Goal: Task Accomplishment & Management: Manage account settings

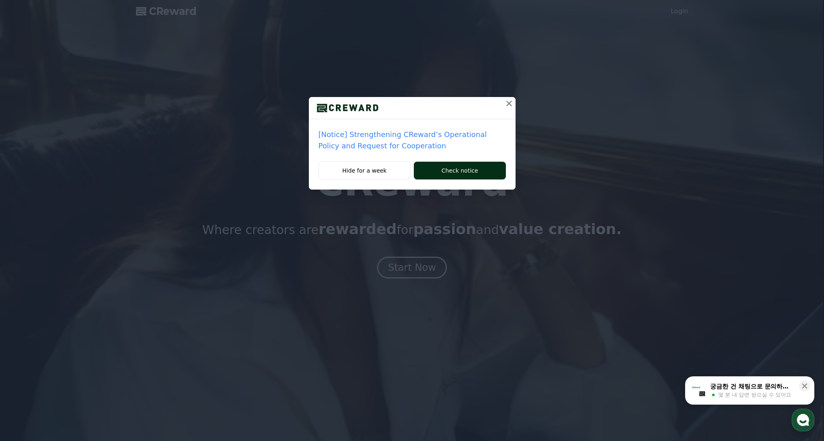
click at [475, 167] on button "Check notice" at bounding box center [460, 171] width 92 height 18
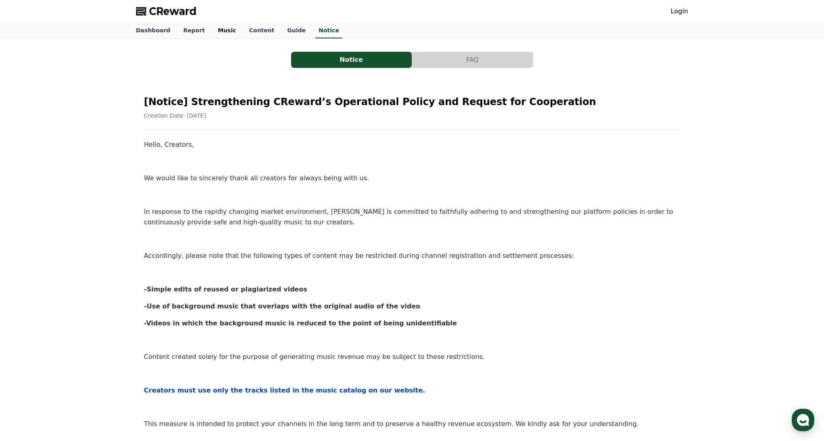
click at [212, 30] on link "Music" at bounding box center [226, 30] width 31 height 15
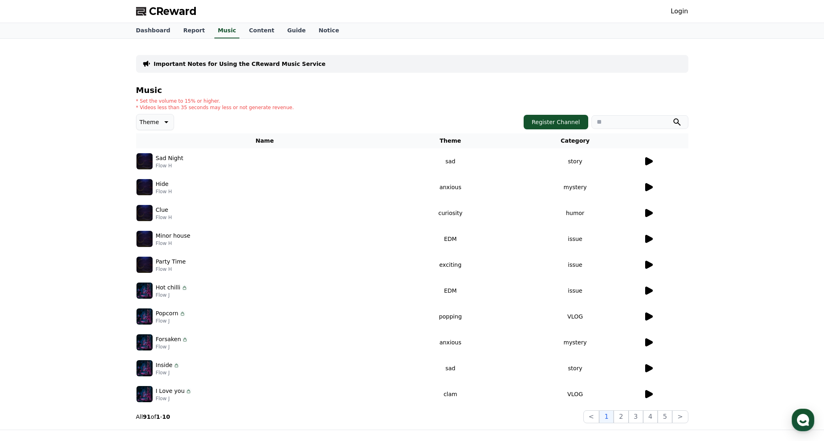
click at [651, 159] on icon at bounding box center [649, 161] width 10 height 10
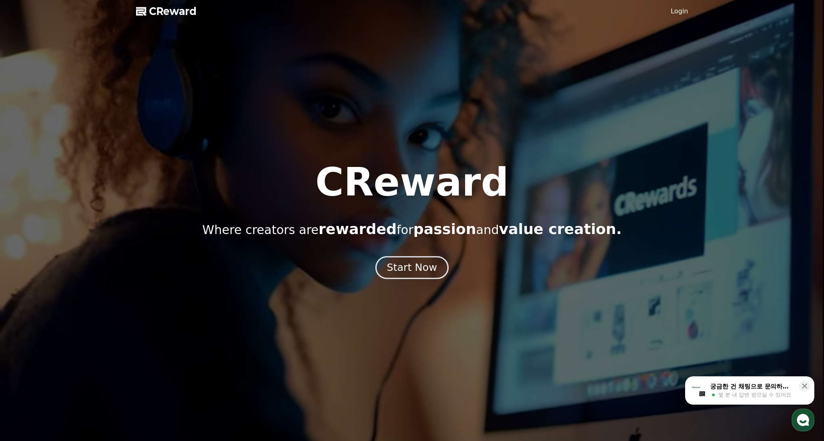
click at [413, 272] on div "Start Now" at bounding box center [412, 267] width 50 height 14
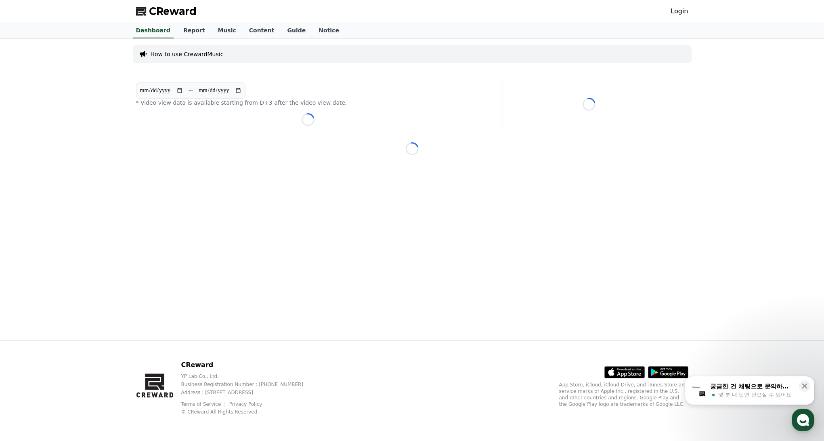
click at [676, 13] on link "Login" at bounding box center [679, 11] width 17 height 10
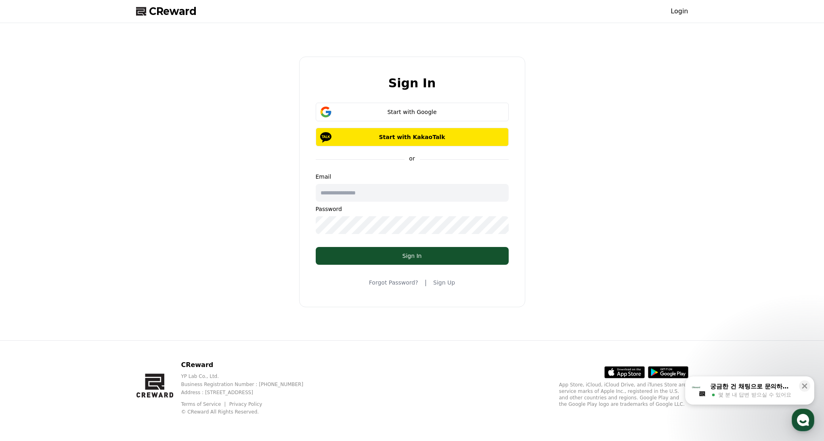
click at [415, 192] on input "text" at bounding box center [412, 193] width 193 height 18
type input "**********"
click at [412, 106] on button "Start with Google" at bounding box center [412, 112] width 193 height 19
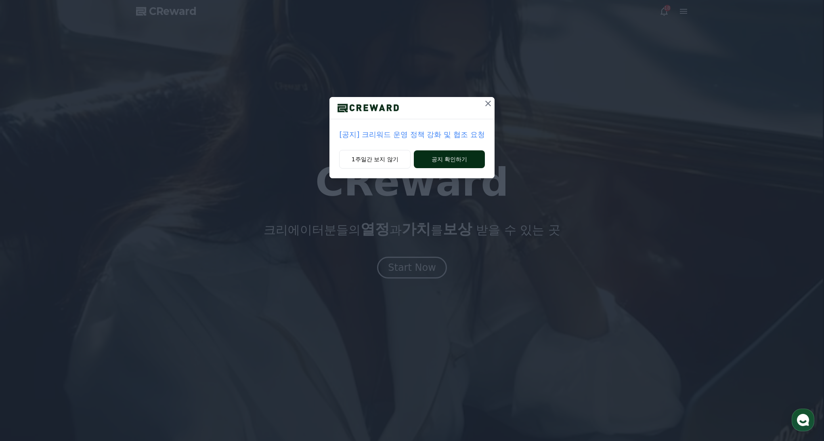
click at [450, 162] on button "공지 확인하기" at bounding box center [449, 159] width 71 height 18
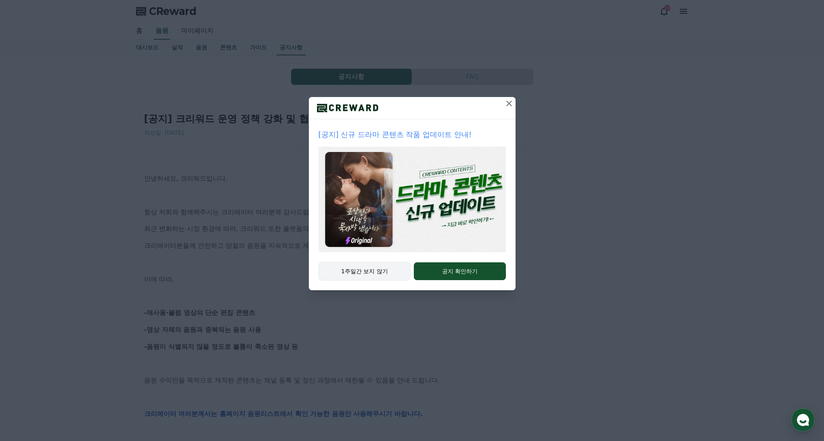
click at [370, 264] on button "1주일간 보지 않기" at bounding box center [365, 271] width 92 height 19
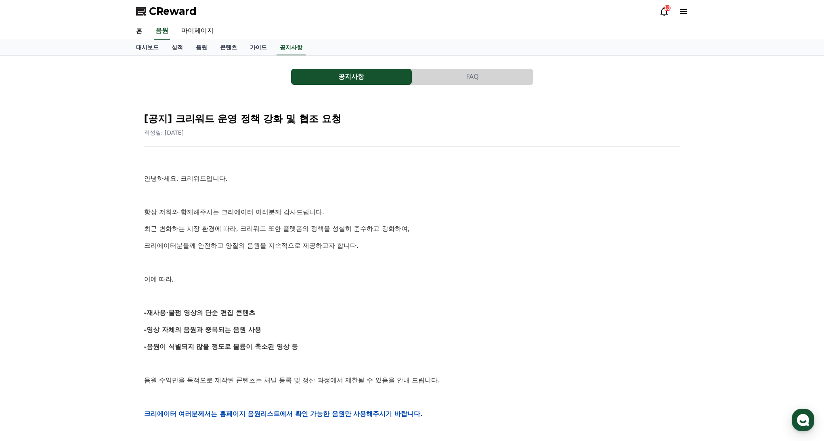
click at [278, 148] on div "[공지] 크리워드 운영 정책 강화 및 협조 요청 작성일: [DATE] 안녕하세요, 크리워드입니다. 항상 저희와 함께해주시는 크리에이터 여러분께…" at bounding box center [412, 400] width 539 height 592
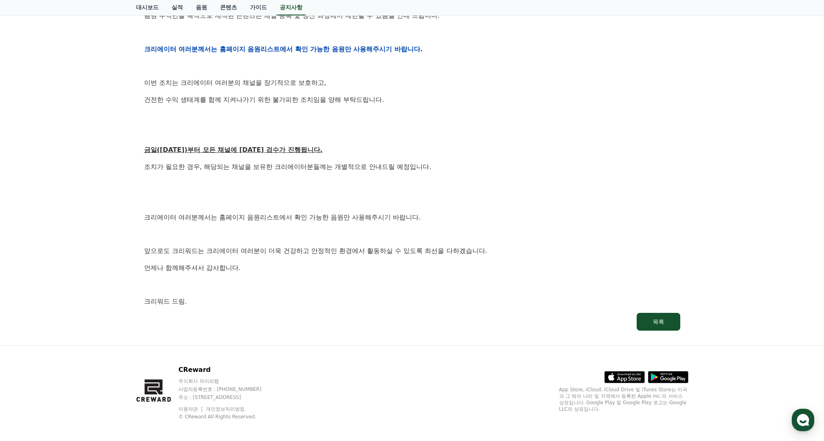
scroll to position [369, 0]
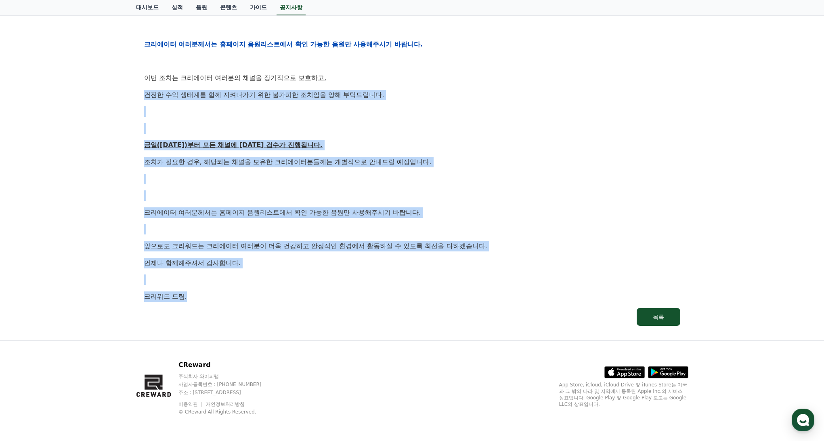
drag, startPoint x: 393, startPoint y: 299, endPoint x: 138, endPoint y: 90, distance: 329.4
click at [138, 90] on div "[공지] 크리워드 운영 정책 강화 및 협조 요청 작성일: [DATE] 안녕하세요, 크리워드입니다. 항상 저희와 함께해주시는 크리에이터 여러분께…" at bounding box center [412, 31] width 552 height 605
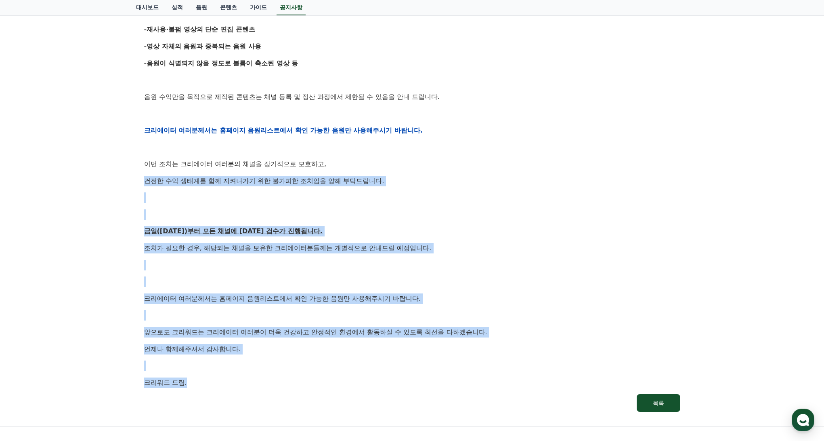
scroll to position [283, 0]
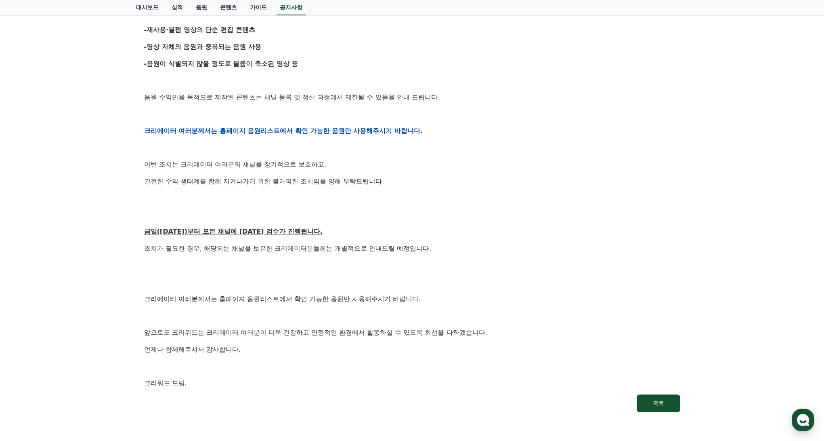
click at [289, 206] on div "안녕하세요, 크리워드입니다. 항상 저희와 함께해주시는 크리에이터 여러분께 감사드립니다. 최근 변화하는 시장 환경에 따라, 크리워드 또한 플랫폼…" at bounding box center [412, 131] width 536 height 514
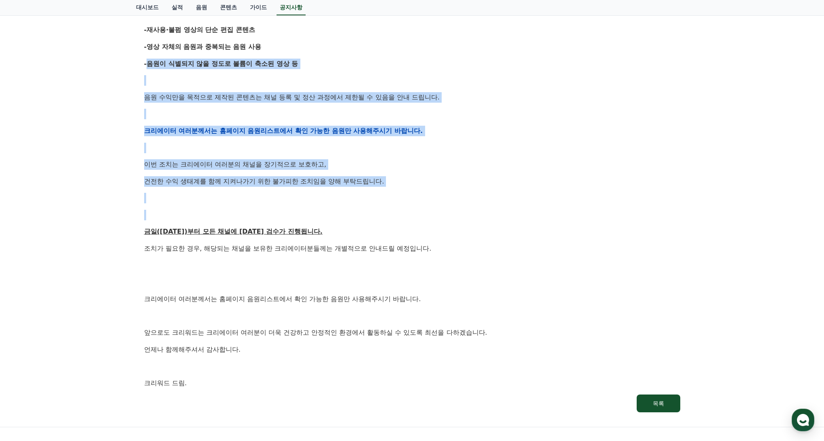
drag, startPoint x: 236, startPoint y: 136, endPoint x: 135, endPoint y: 59, distance: 127.0
click at [135, 59] on div "공지사항 FAQ [공지] 크리워드 운영 정책 강화 및 협조 요청 작성일: [DATE] 안녕하세요, 크리워드입니다. 항상 저희와 함께해주시는 크…" at bounding box center [412, 99] width 559 height 647
click at [138, 66] on div "[공지] 크리워드 운영 정책 강화 및 협조 요청 작성일: [DATE] 안녕하세요, 크리워드입니다. 항상 저희와 함께해주시는 크리에이터 여러분께…" at bounding box center [412, 117] width 552 height 605
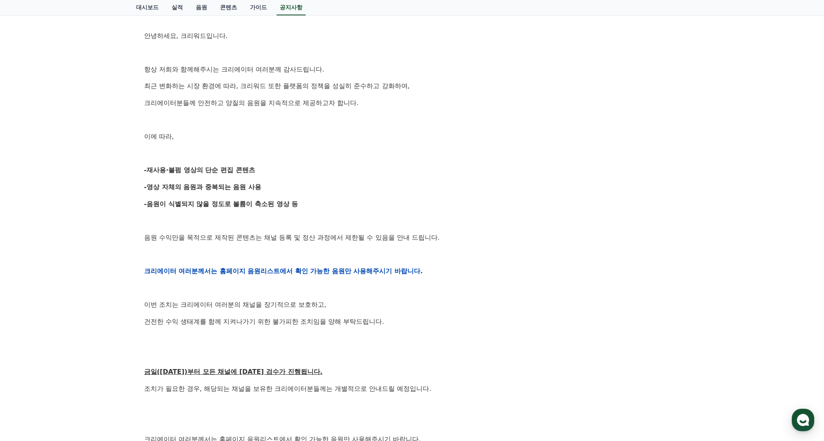
scroll to position [138, 0]
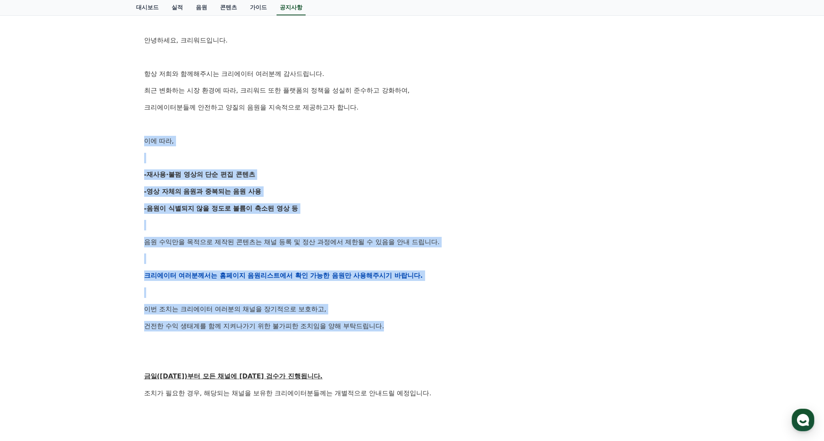
drag, startPoint x: 396, startPoint y: 327, endPoint x: 119, endPoint y: 130, distance: 339.7
click at [119, 130] on div "공지사항 FAQ [공지] 크리워드 운영 정책 강화 및 협조 요청 작성일: [DATE] 안녕하세요, 크리워드입니다. 항상 저희와 함께해주시는 크…" at bounding box center [412, 244] width 824 height 653
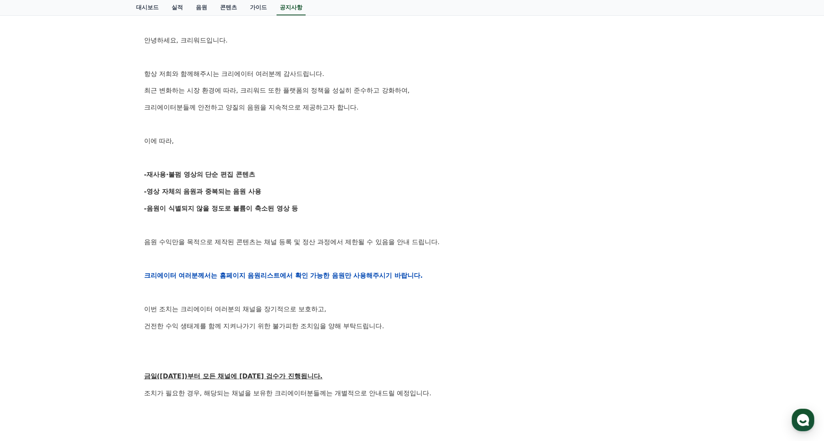
click at [122, 131] on div "공지사항 FAQ [공지] 크리워드 운영 정책 강화 및 협조 요청 작성일: [DATE] 안녕하세요, 크리워드입니다. 항상 저희와 함께해주시는 크…" at bounding box center [412, 244] width 824 height 653
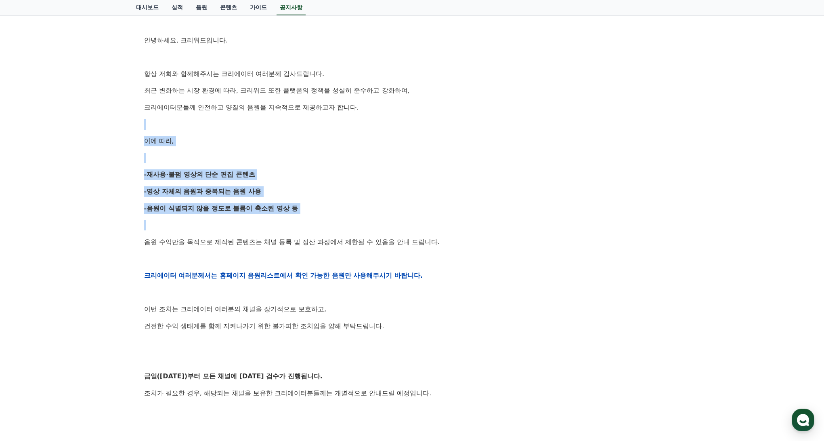
drag, startPoint x: 351, startPoint y: 231, endPoint x: 195, endPoint y: 127, distance: 187.4
click at [195, 127] on div "안녕하세요, 크리워드입니다. 항상 저희와 함께해주시는 크리에이터 여러분께 감사드립니다. 최근 변화하는 시장 환경에 따라, 크리워드 또한 플랫폼…" at bounding box center [412, 275] width 536 height 514
click at [195, 127] on p at bounding box center [412, 124] width 536 height 10
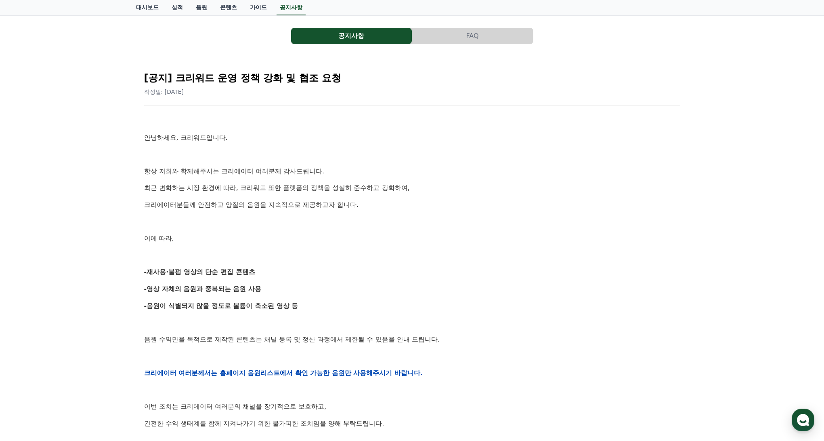
scroll to position [0, 0]
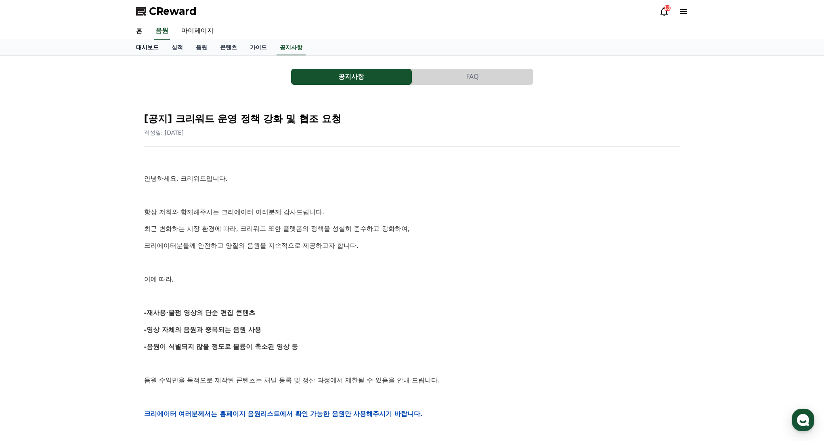
click at [142, 48] on link "대시보드" at bounding box center [148, 47] width 36 height 15
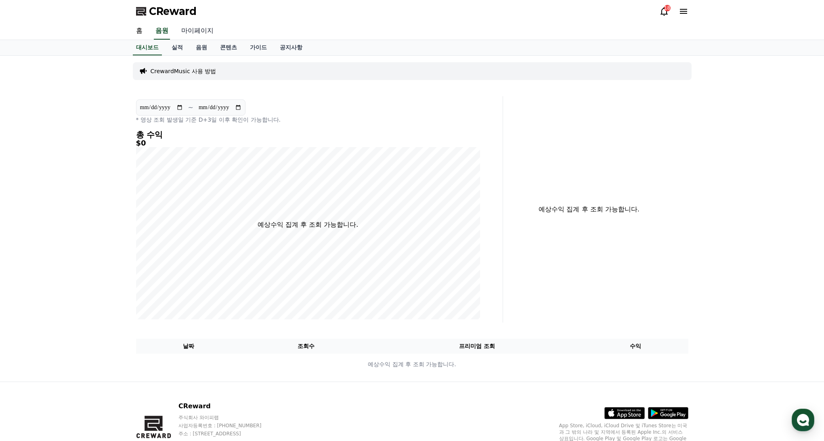
click at [192, 31] on link "마이페이지" at bounding box center [197, 31] width 45 height 17
select select "**********"
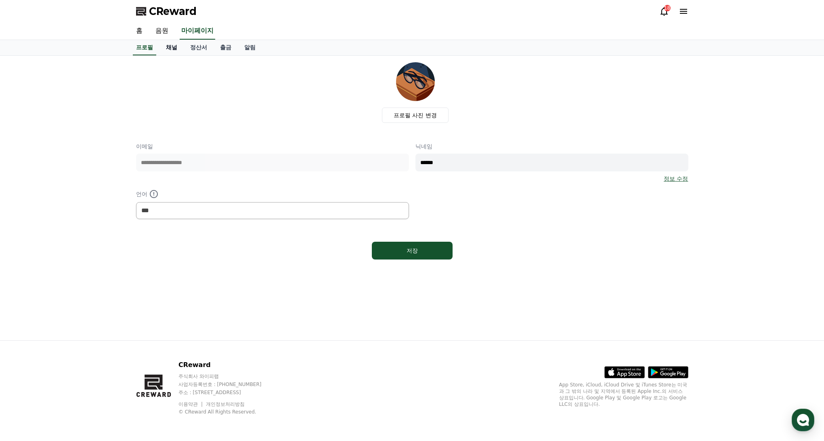
click at [165, 45] on link "채널" at bounding box center [171, 47] width 24 height 15
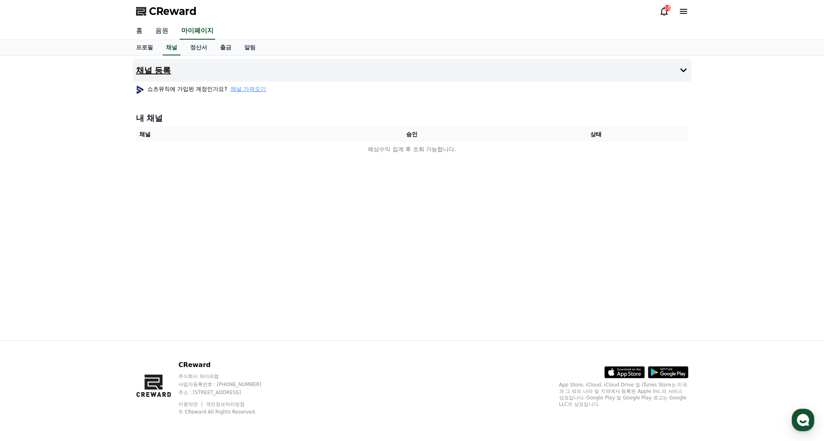
click at [246, 75] on button "채널 등록" at bounding box center [412, 70] width 559 height 23
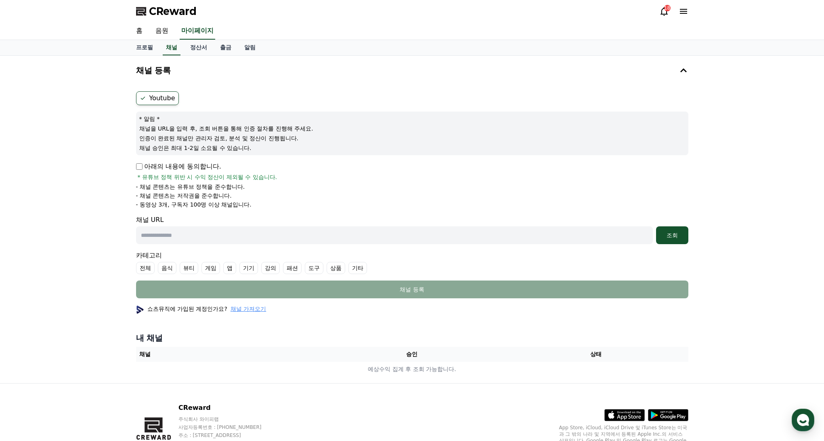
click at [163, 97] on label "Youtube" at bounding box center [157, 98] width 43 height 14
click at [163, 168] on p "아래의 내용에 동의합니다." at bounding box center [178, 167] width 85 height 10
click at [143, 167] on p "아래의 내용에 동의합니다." at bounding box center [178, 167] width 85 height 10
click at [578, 238] on input "text" at bounding box center [394, 235] width 517 height 18
click at [233, 232] on input "text" at bounding box center [394, 235] width 517 height 18
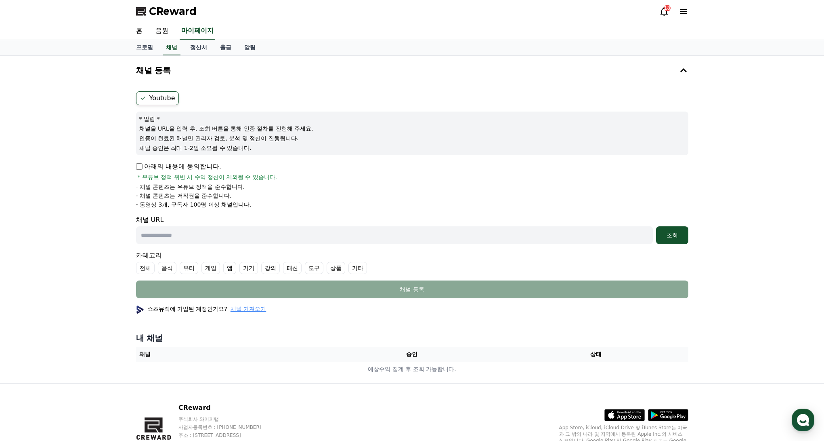
paste input "**********"
click at [668, 238] on div "조회" at bounding box center [672, 235] width 26 height 8
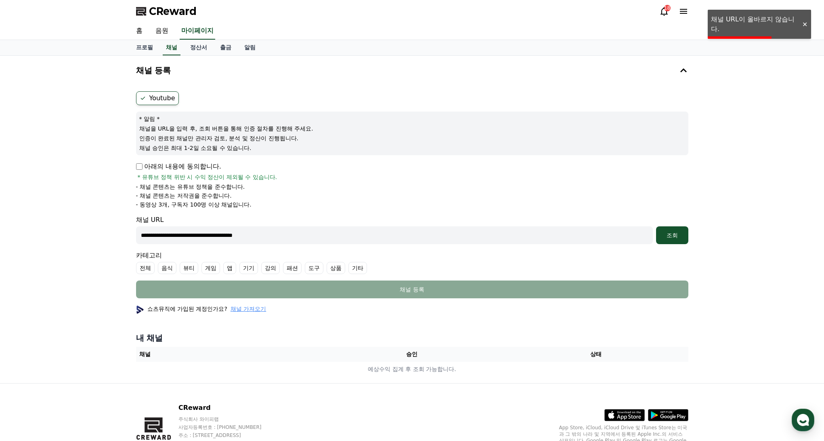
click at [316, 237] on input "**********" at bounding box center [394, 235] width 517 height 18
click at [191, 239] on input "**********" at bounding box center [394, 235] width 517 height 18
paste input "**********"
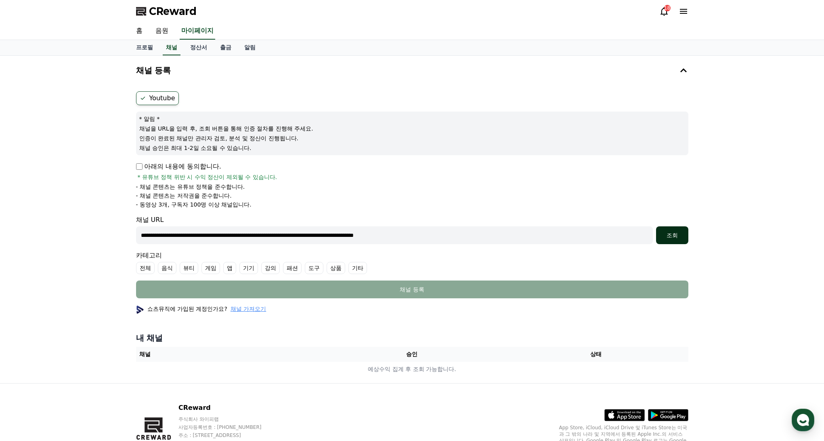
type input "**********"
click at [669, 238] on div "조회" at bounding box center [672, 235] width 26 height 8
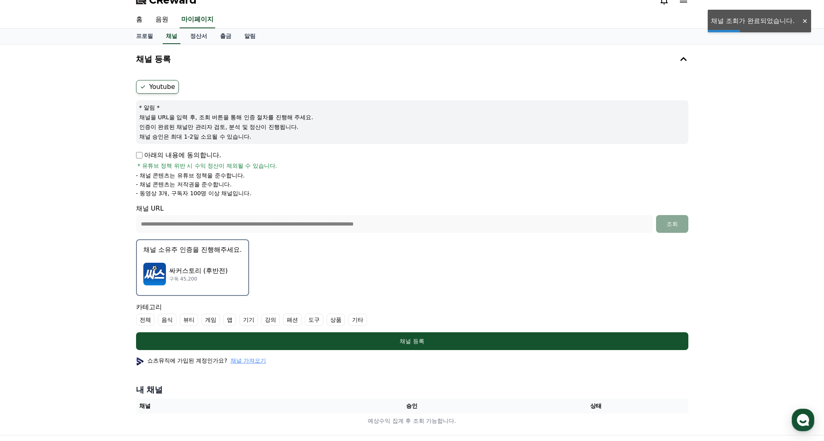
scroll to position [13, 0]
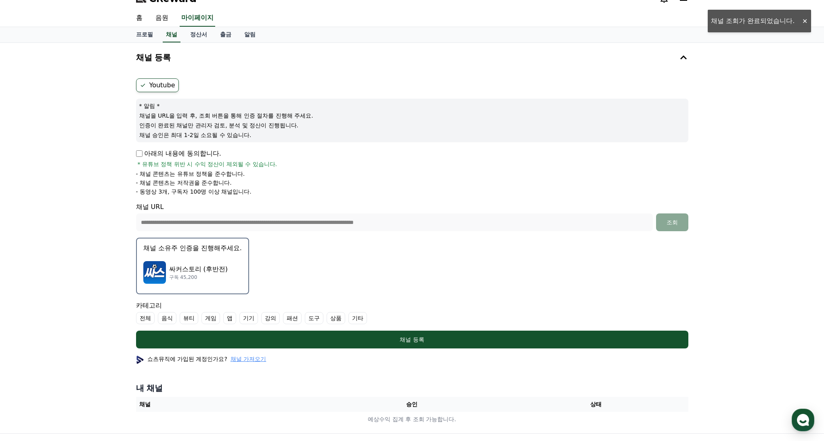
click at [191, 260] on div "싸커스토리 (후반전) 구독 45,200" at bounding box center [192, 272] width 99 height 32
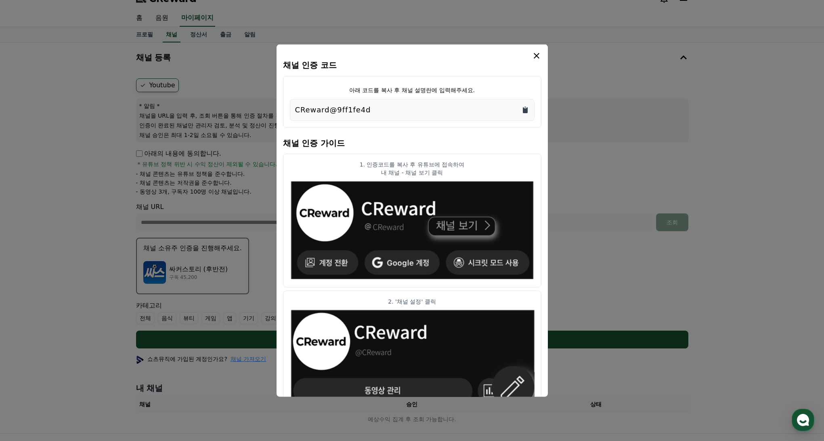
click at [521, 107] on icon "Copy to clipboard" at bounding box center [525, 109] width 8 height 8
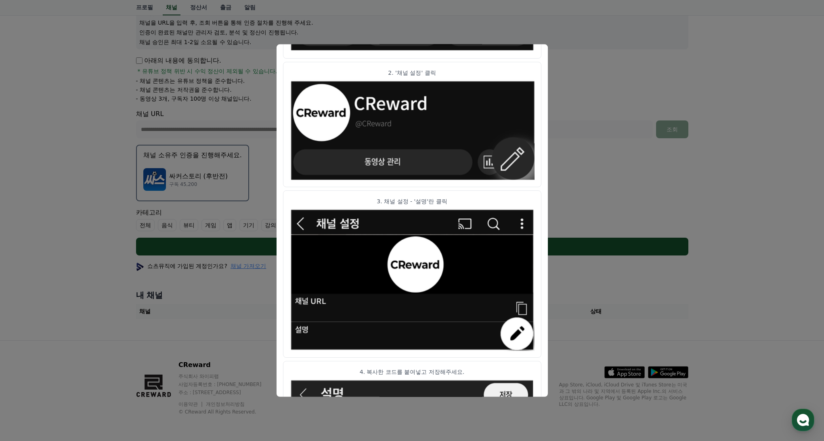
scroll to position [344, 0]
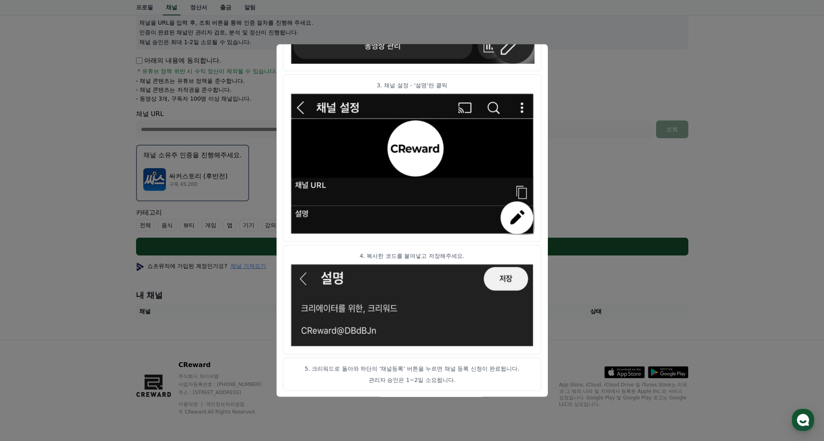
click at [575, 113] on button "close modal" at bounding box center [412, 220] width 824 height 441
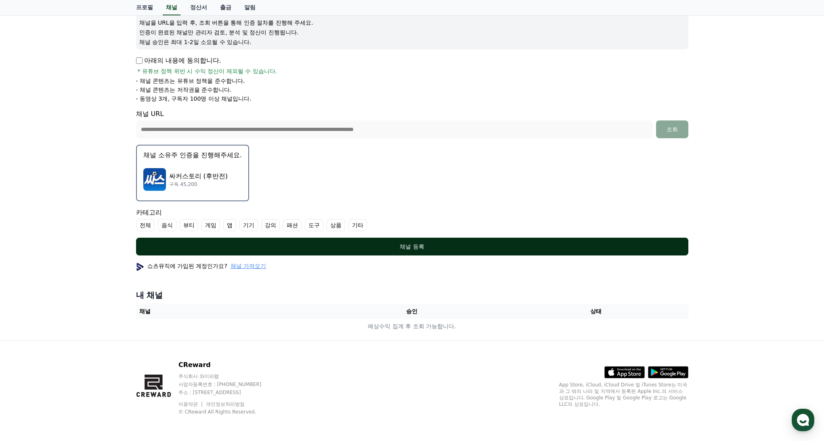
click at [420, 241] on button "채널 등록" at bounding box center [412, 246] width 552 height 18
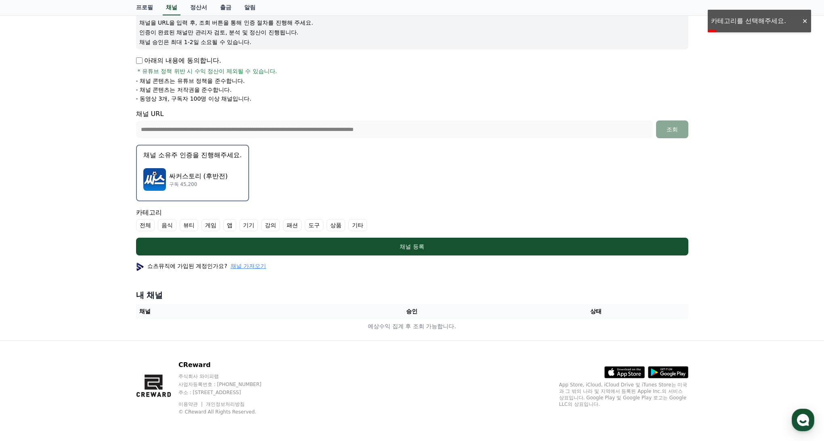
click at [348, 225] on label "기타" at bounding box center [357, 225] width 19 height 12
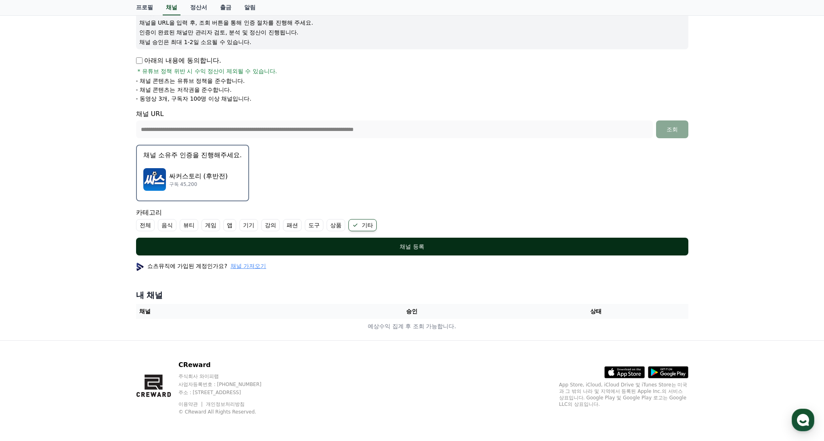
click at [407, 246] on div "채널 등록" at bounding box center [412, 246] width 520 height 8
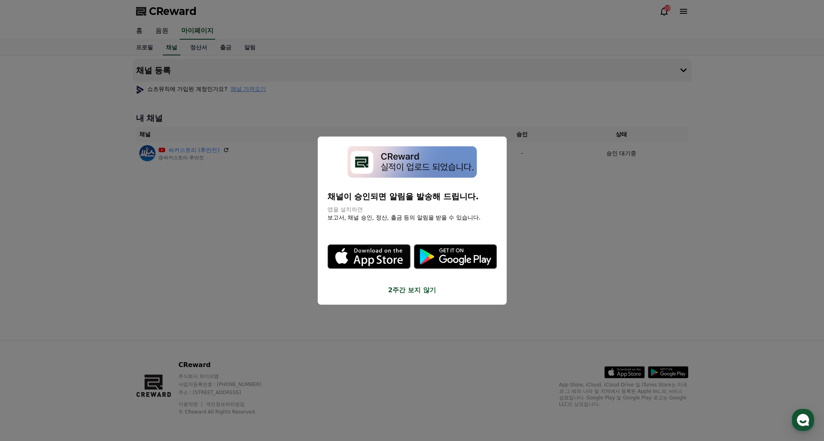
click at [394, 220] on icon "modal" at bounding box center [368, 256] width 83 height 83
click div "CReward 18 홈 음원 마이페이지 프로필 채널 정산서 출금 알림 채널 등록 쇼츠뮤직에 가입된 계정인가요? 채널 가져오기 내 채널 채널 승…" at bounding box center [0, 0] width 0 height 0
click at [417, 291] on button "2주간 보지 않기" at bounding box center [412, 290] width 170 height 10
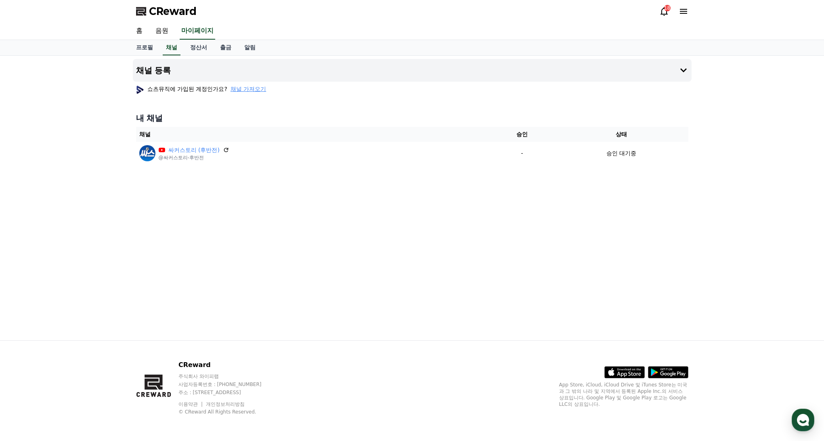
click at [311, 229] on div "채널 등록 쇼츠뮤직에 가입된 계정인가요? 채널 가져오기 내 채널 채널 승인 상태 싸커스토리 (후반전) @싸커스토리-후반전 - 승인 대기중" at bounding box center [412, 198] width 565 height 284
click at [164, 29] on link "음원" at bounding box center [162, 31] width 26 height 17
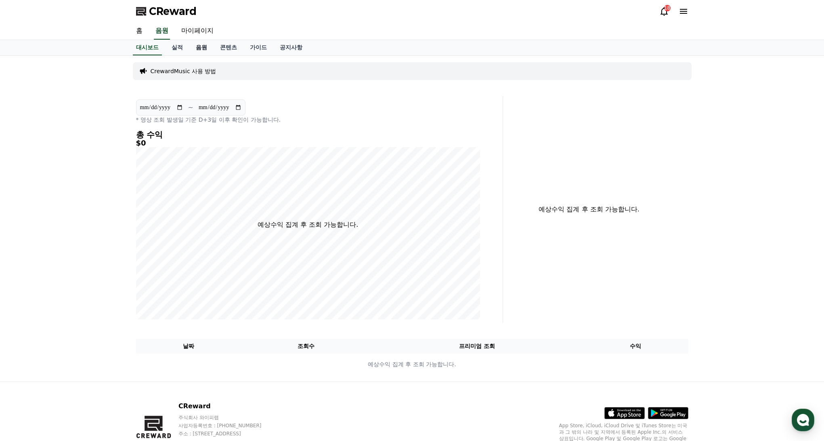
click at [199, 48] on link "음원" at bounding box center [201, 47] width 24 height 15
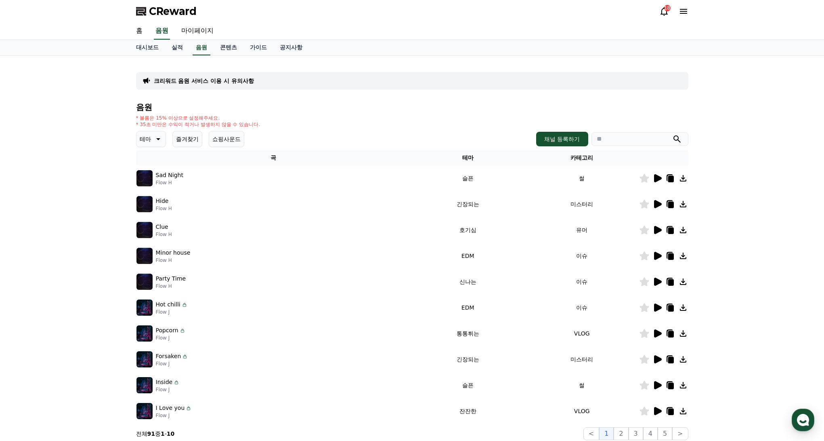
click at [160, 137] on button "테마" at bounding box center [151, 139] width 30 height 16
click at [156, 178] on button "환상적인" at bounding box center [151, 181] width 29 height 18
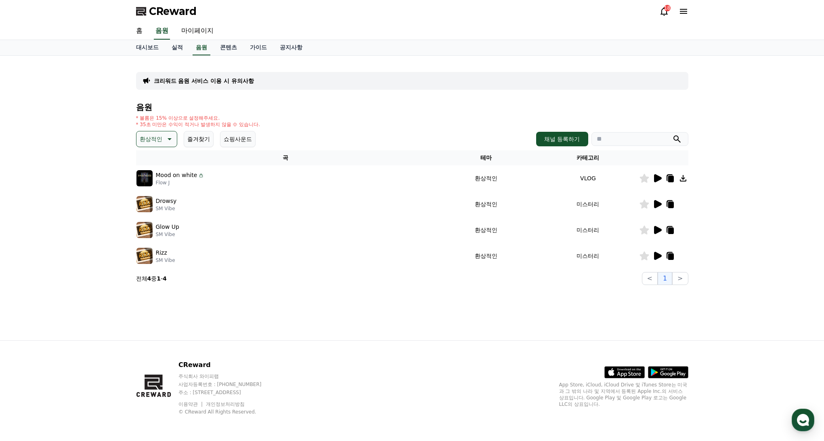
click at [655, 179] on icon at bounding box center [658, 178] width 8 height 8
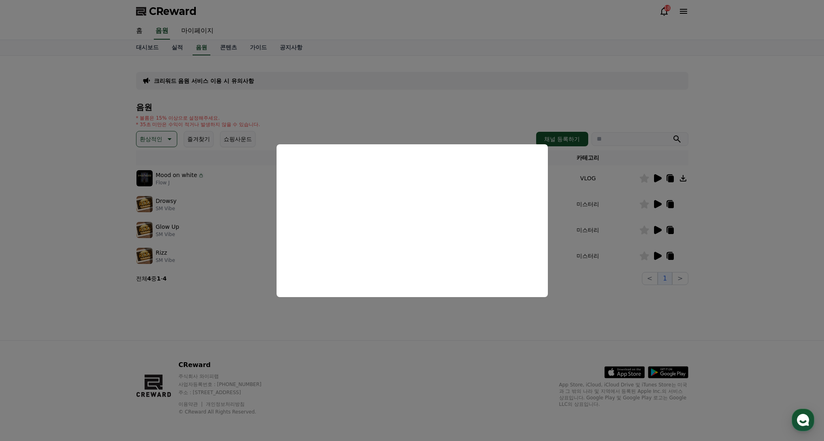
click at [503, 120] on button "close modal" at bounding box center [412, 220] width 824 height 441
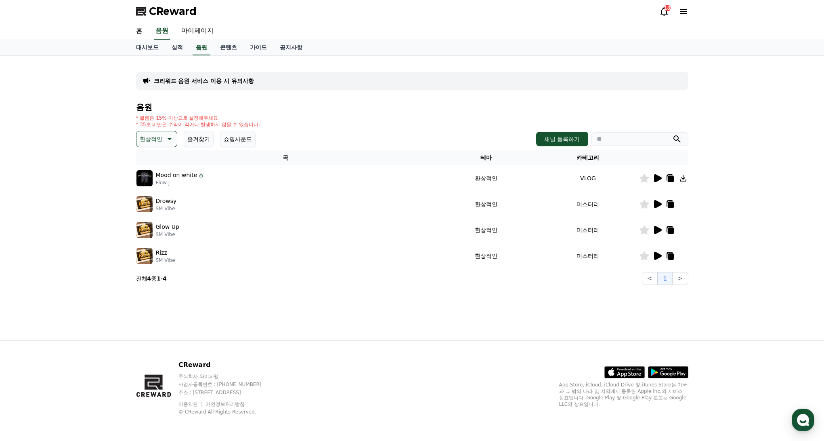
click at [660, 178] on icon at bounding box center [658, 178] width 8 height 8
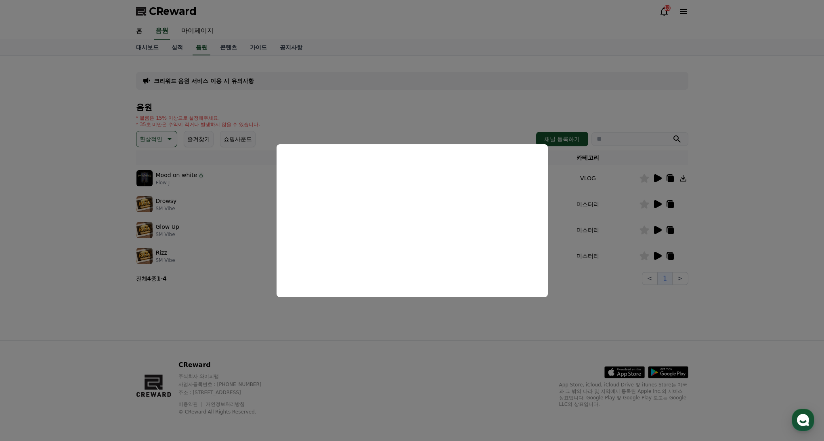
click at [321, 92] on button "close modal" at bounding box center [412, 220] width 824 height 441
click at [164, 137] on icon at bounding box center [169, 139] width 10 height 10
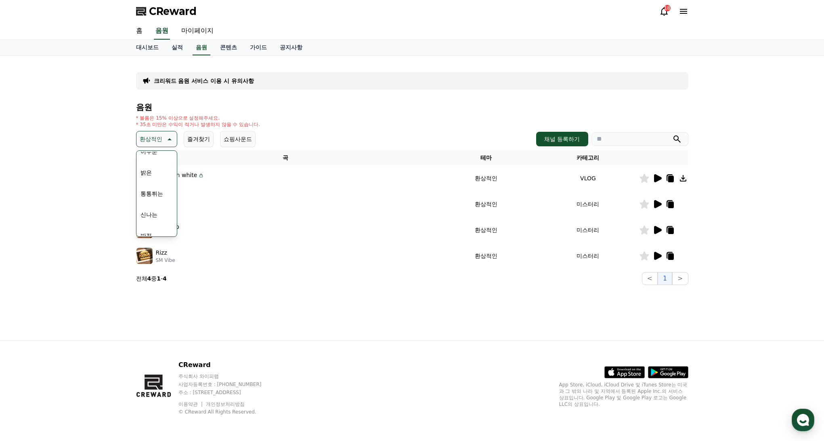
scroll to position [118, 0]
click at [151, 207] on button "웅장한" at bounding box center [148, 210] width 23 height 18
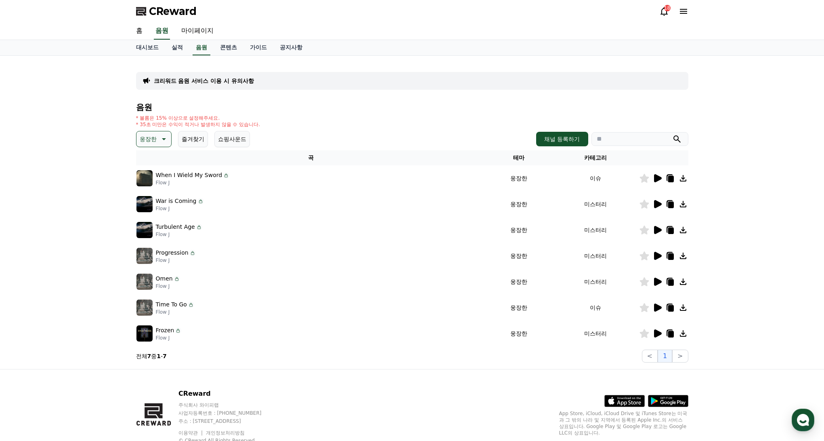
click at [661, 176] on icon at bounding box center [658, 178] width 10 height 10
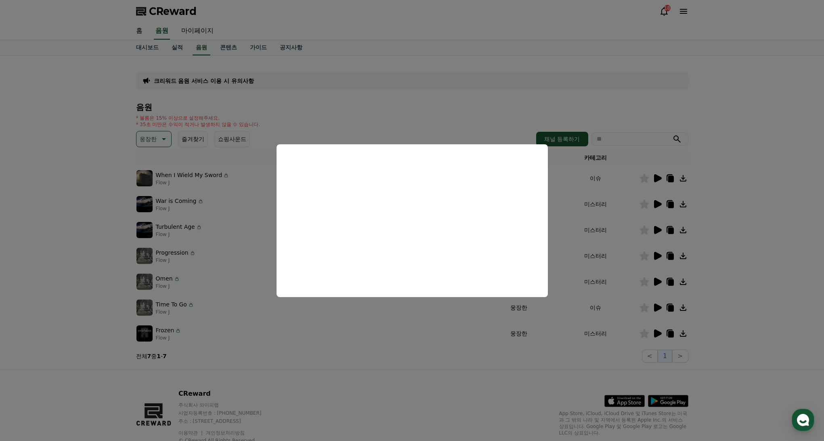
click at [640, 210] on button "close modal" at bounding box center [412, 220] width 824 height 441
click at [658, 201] on icon at bounding box center [658, 204] width 10 height 10
click at [659, 225] on button "close modal" at bounding box center [412, 220] width 824 height 441
click at [658, 231] on icon at bounding box center [658, 230] width 8 height 8
click at [656, 336] on button "close modal" at bounding box center [412, 220] width 824 height 441
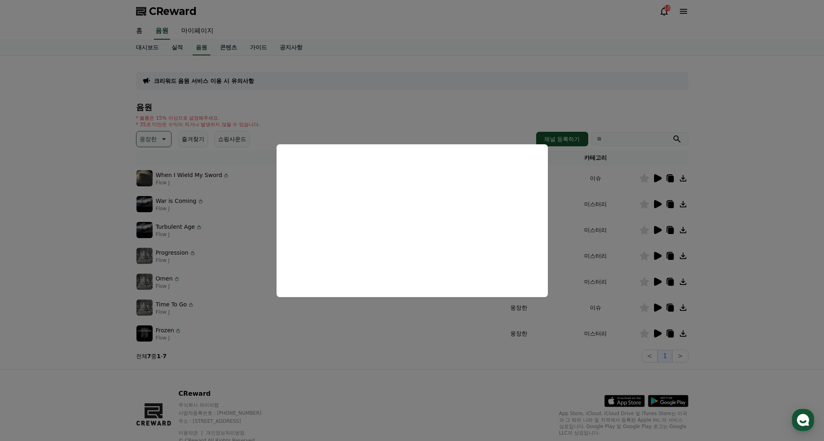
click at [656, 332] on icon at bounding box center [658, 333] width 8 height 8
click at [422, 115] on button "close modal" at bounding box center [412, 220] width 824 height 441
click at [229, 137] on button "쇼핑사운드" at bounding box center [232, 139] width 36 height 16
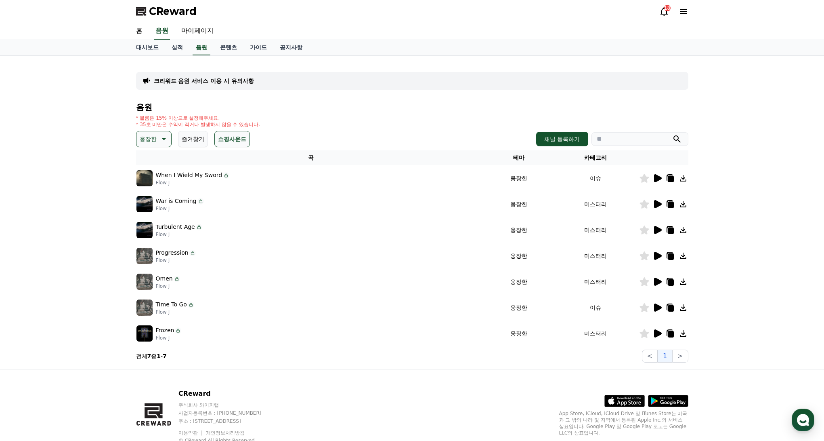
click at [158, 138] on icon at bounding box center [163, 139] width 10 height 10
click at [152, 182] on button "드라마틱" at bounding box center [151, 185] width 29 height 18
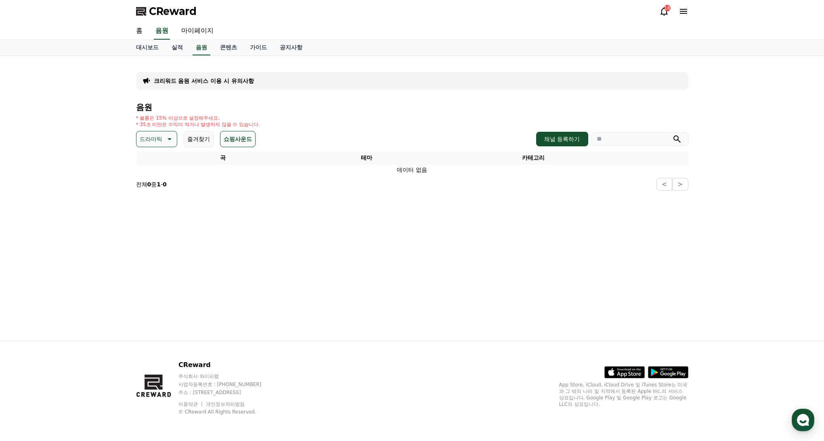
click at [164, 143] on icon at bounding box center [169, 139] width 10 height 10
click at [150, 163] on button "전체" at bounding box center [146, 160] width 18 height 18
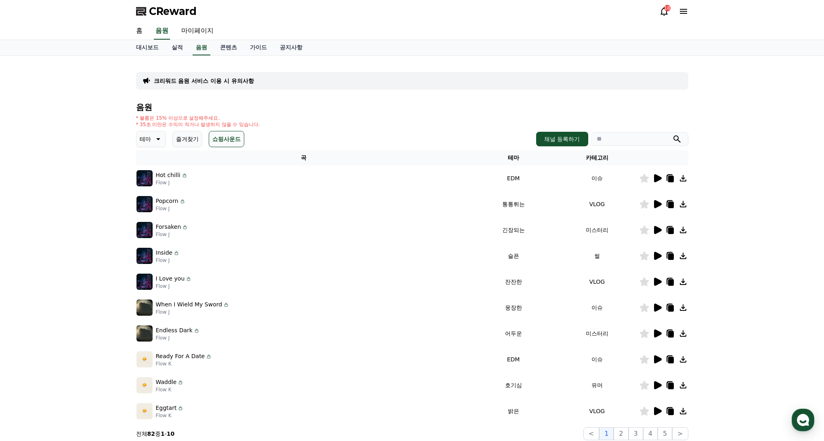
click at [161, 140] on button "테마" at bounding box center [151, 139] width 30 height 16
click at [146, 193] on button "반전" at bounding box center [146, 193] width 18 height 18
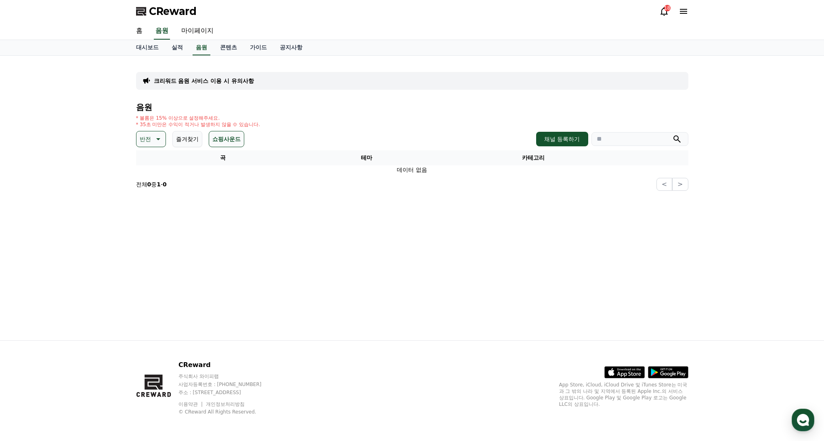
click at [221, 145] on button "쇼핑사운드" at bounding box center [227, 139] width 36 height 16
click at [141, 138] on p "반전" at bounding box center [145, 138] width 11 height 11
click at [151, 178] on button "드라마틱" at bounding box center [151, 174] width 29 height 18
click at [155, 137] on p "드라마틱" at bounding box center [151, 138] width 23 height 11
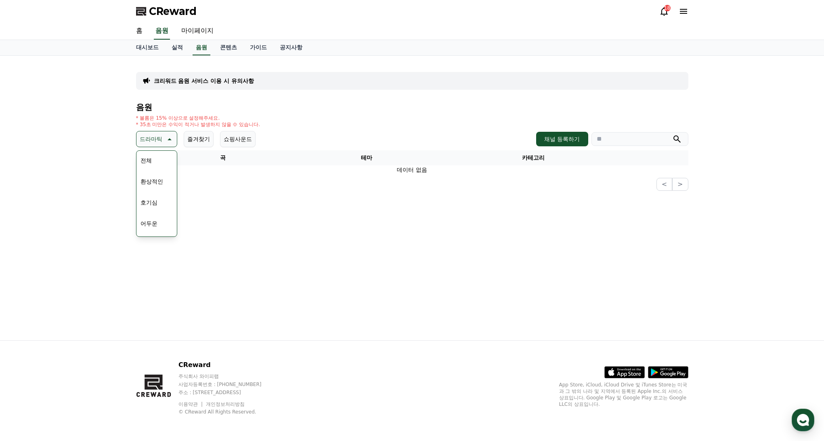
click at [149, 162] on button "전체" at bounding box center [146, 160] width 18 height 18
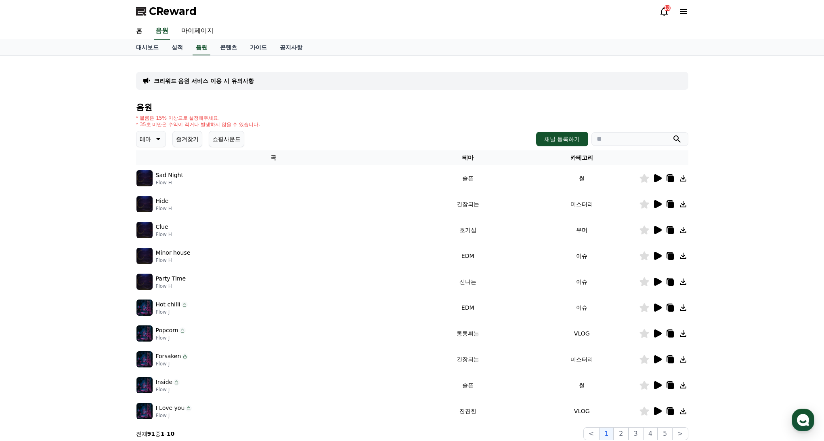
click at [654, 256] on icon at bounding box center [658, 256] width 10 height 10
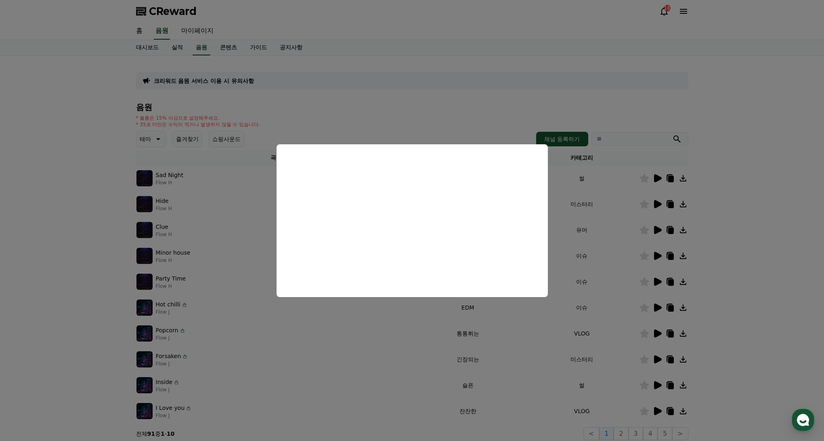
click at [590, 244] on button "close modal" at bounding box center [412, 220] width 824 height 441
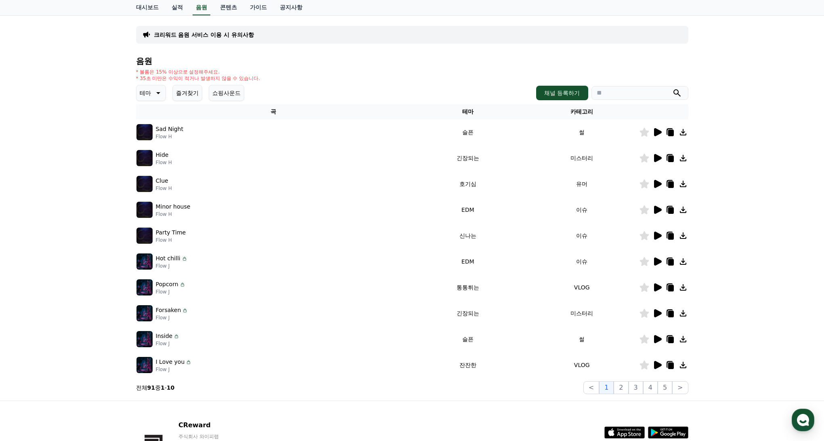
scroll to position [106, 0]
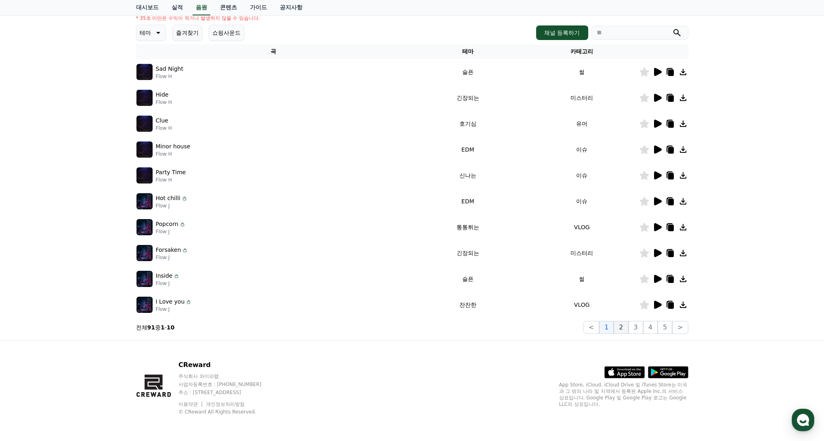
click at [622, 331] on button "2" at bounding box center [621, 327] width 15 height 13
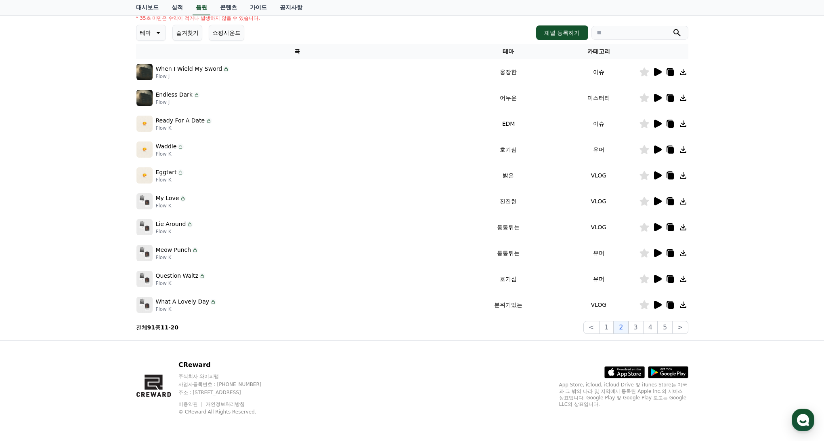
click at [654, 120] on icon at bounding box center [658, 124] width 8 height 8
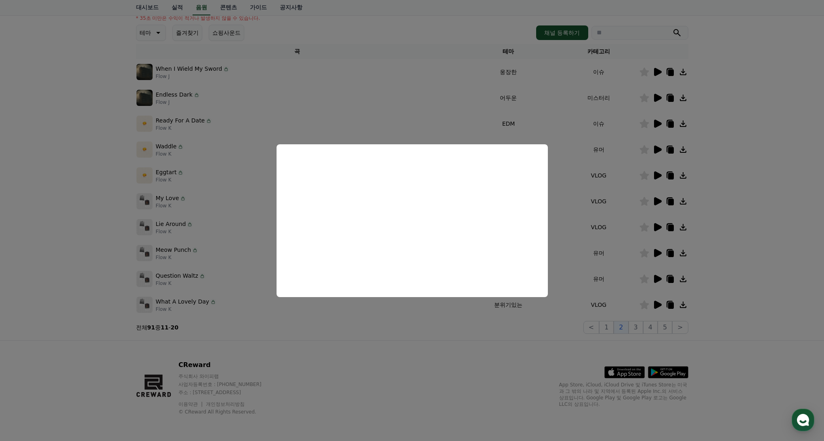
click at [615, 117] on button "close modal" at bounding box center [412, 220] width 824 height 441
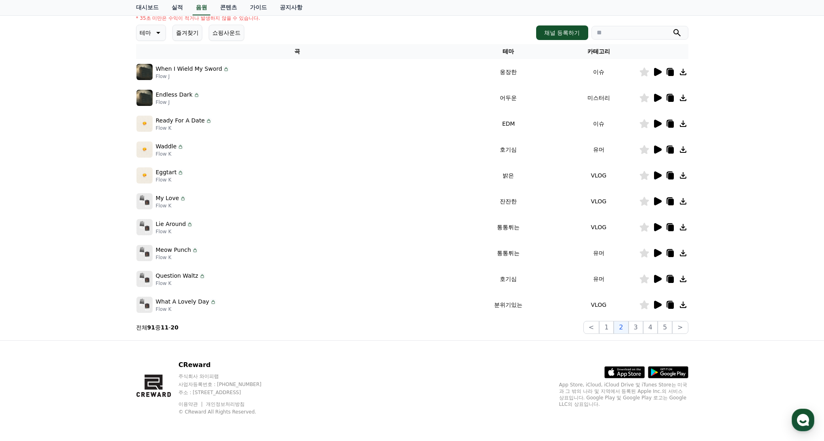
click at [659, 96] on icon at bounding box center [658, 98] width 8 height 8
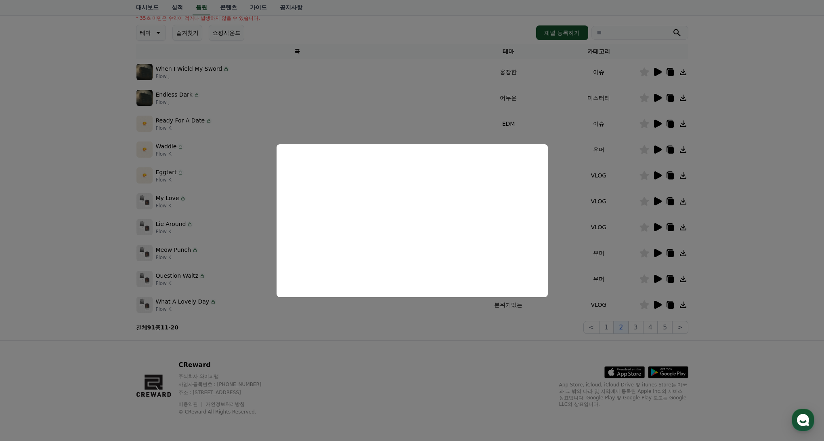
click at [656, 73] on button "close modal" at bounding box center [412, 220] width 824 height 441
click at [657, 70] on icon at bounding box center [658, 72] width 8 height 8
click at [583, 318] on button "close modal" at bounding box center [412, 220] width 824 height 441
click at [636, 327] on button "3" at bounding box center [636, 327] width 15 height 13
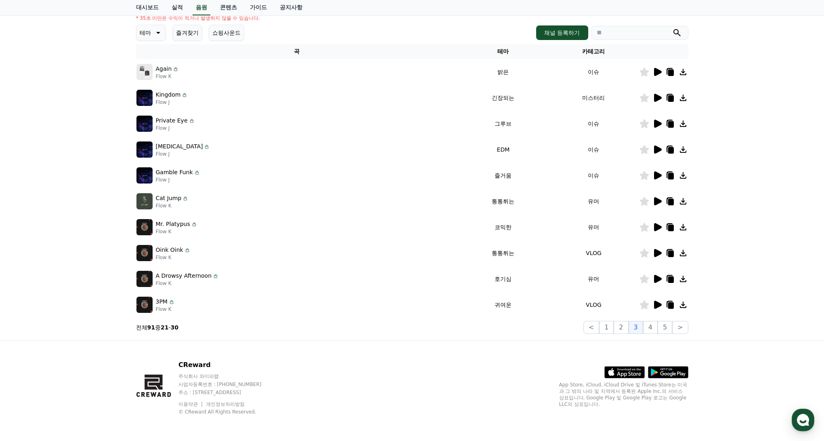
click at [657, 97] on icon at bounding box center [658, 98] width 8 height 8
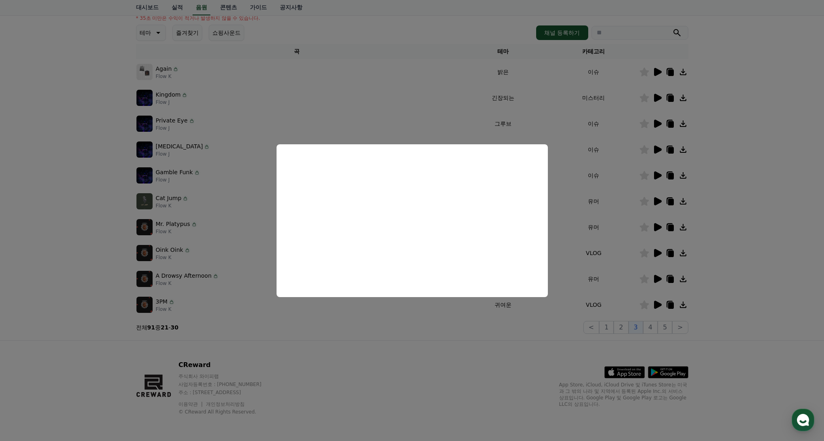
click at [596, 287] on button "close modal" at bounding box center [412, 220] width 824 height 441
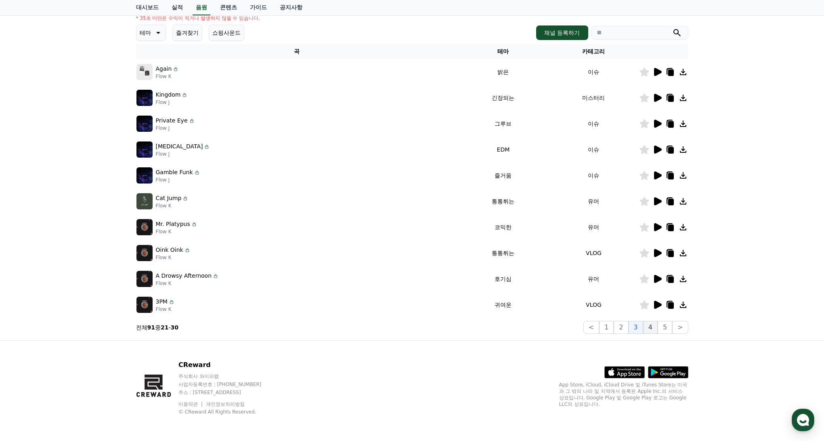
click at [656, 327] on button "4" at bounding box center [650, 327] width 15 height 13
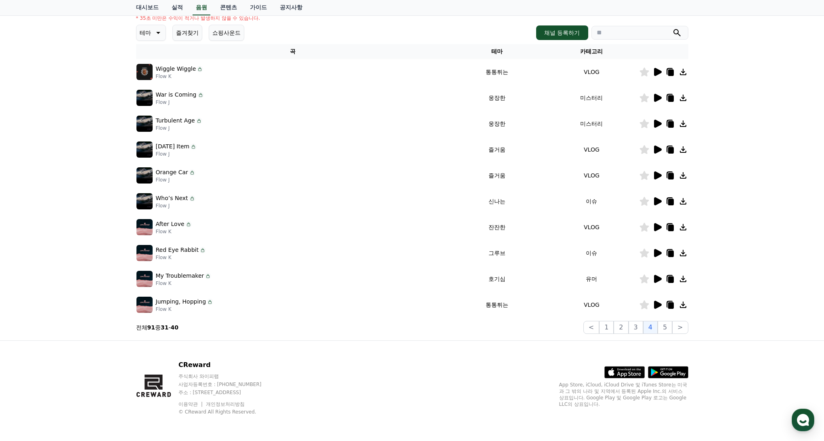
click at [653, 122] on div at bounding box center [664, 124] width 48 height 10
click at [655, 123] on icon at bounding box center [658, 124] width 8 height 8
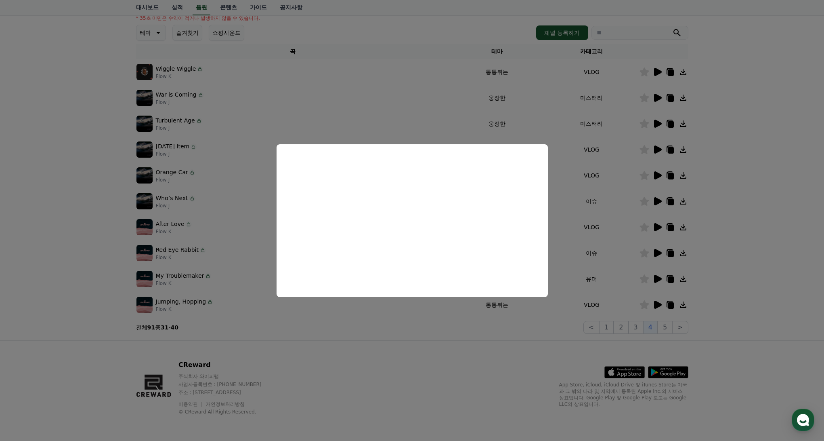
click at [660, 97] on button "close modal" at bounding box center [412, 220] width 824 height 441
click at [659, 97] on icon at bounding box center [658, 98] width 8 height 8
click at [282, 109] on button "close modal" at bounding box center [412, 220] width 824 height 441
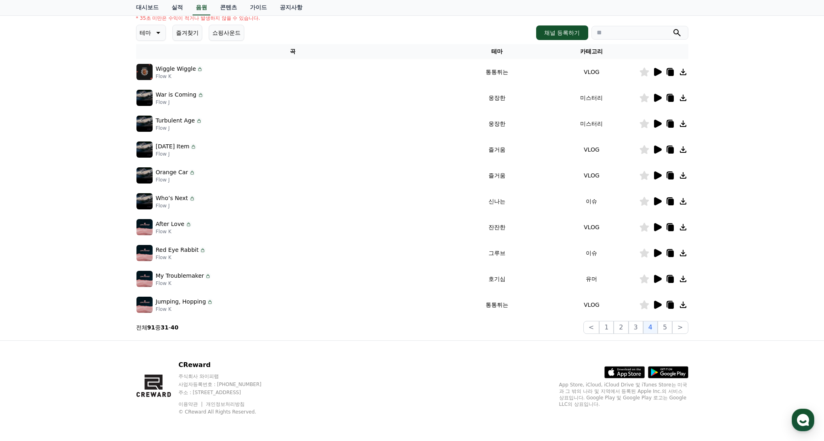
click at [307, 86] on td "War is Coming Flow J" at bounding box center [293, 98] width 314 height 26
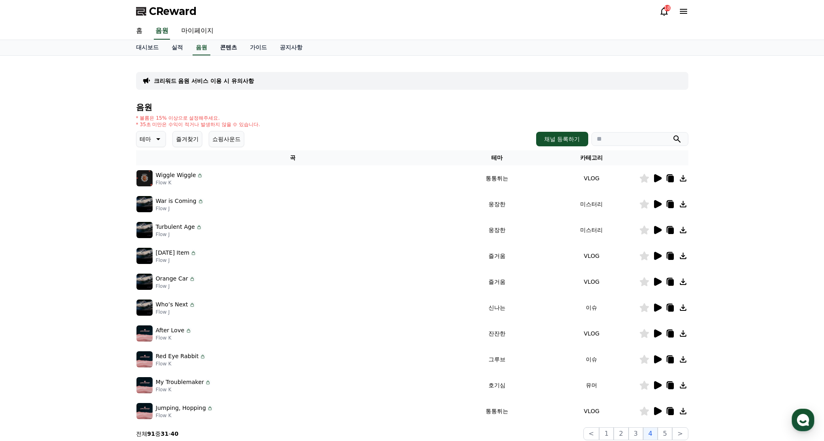
click at [220, 54] on link "콘텐츠" at bounding box center [229, 47] width 30 height 15
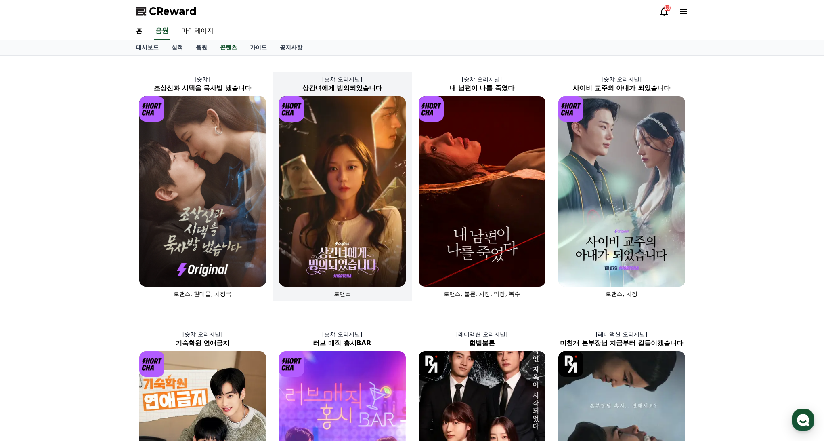
click at [371, 166] on img at bounding box center [342, 191] width 127 height 190
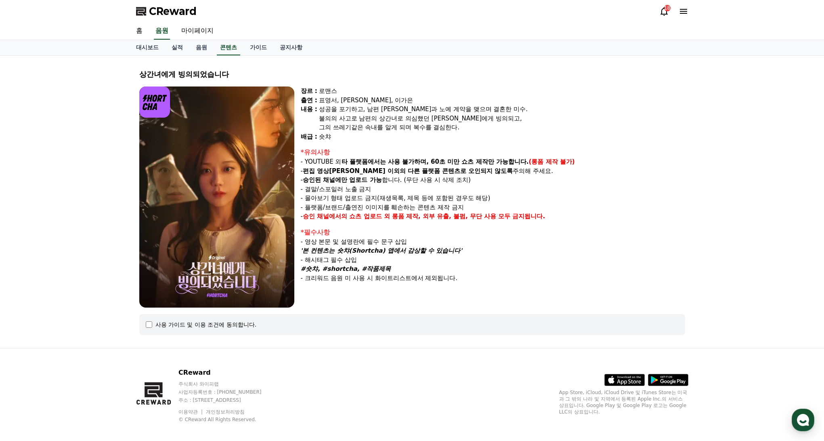
drag, startPoint x: 431, startPoint y: 168, endPoint x: 359, endPoint y: 85, distance: 109.9
click at [359, 85] on div "상간녀에게 빙의되었습니다 장르 : 로맨스 출연 : 표영서, [PERSON_NAME], [PERSON_NAME]은 [PERSON_NAME] : …" at bounding box center [412, 201] width 552 height 279
drag, startPoint x: 374, startPoint y: 124, endPoint x: 422, endPoint y: 139, distance: 50.6
click at [422, 139] on div "장르 : 로맨스 출연 : 표영서, [PERSON_NAME], [PERSON_NAME]은 [PERSON_NAME] : 성공을 포기하고, 남편 […" at bounding box center [493, 113] width 384 height 55
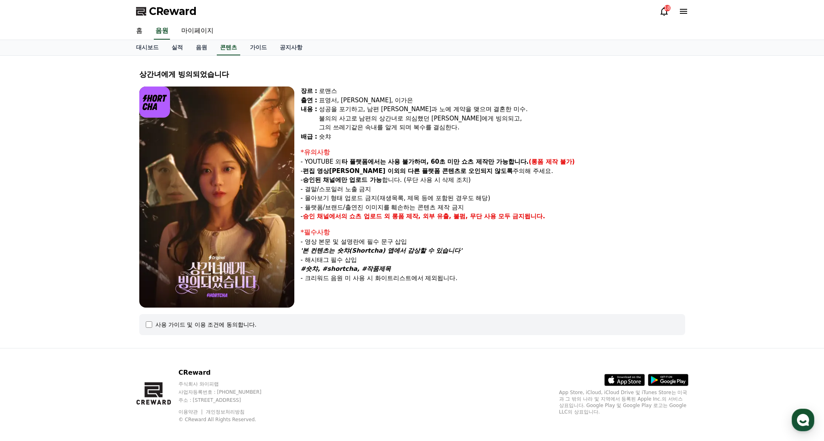
drag, startPoint x: 422, startPoint y: 139, endPoint x: 477, endPoint y: 147, distance: 55.4
click at [423, 139] on div "숏챠" at bounding box center [502, 136] width 366 height 9
drag, startPoint x: 477, startPoint y: 147, endPoint x: 349, endPoint y: 88, distance: 141.1
click at [349, 88] on div "장르 : 로맨스 출연 : 표영서, [PERSON_NAME], [PERSON_NAME]은 [PERSON_NAME] : 성공을 포기하고, 남편 […" at bounding box center [493, 196] width 384 height 221
drag, startPoint x: 349, startPoint y: 89, endPoint x: 344, endPoint y: 92, distance: 5.3
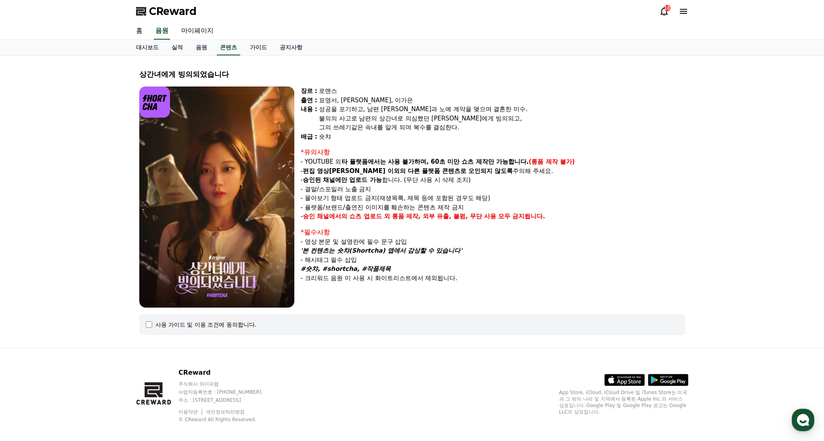
click at [349, 89] on div "로맨스" at bounding box center [502, 90] width 366 height 9
drag, startPoint x: 318, startPoint y: 99, endPoint x: 395, endPoint y: 141, distance: 87.8
click at [395, 141] on div "장르 : 로맨스 출연 : 표영서, [PERSON_NAME], [PERSON_NAME]은 [PERSON_NAME] : 성공을 포기하고, 남편 […" at bounding box center [493, 196] width 384 height 221
click at [396, 142] on div "장르 : 로맨스 출연 : 표영서, [PERSON_NAME], [PERSON_NAME]은 [PERSON_NAME] : 성공을 포기하고, 남편 […" at bounding box center [493, 196] width 384 height 221
drag, startPoint x: 434, startPoint y: 153, endPoint x: 340, endPoint y: 99, distance: 109.4
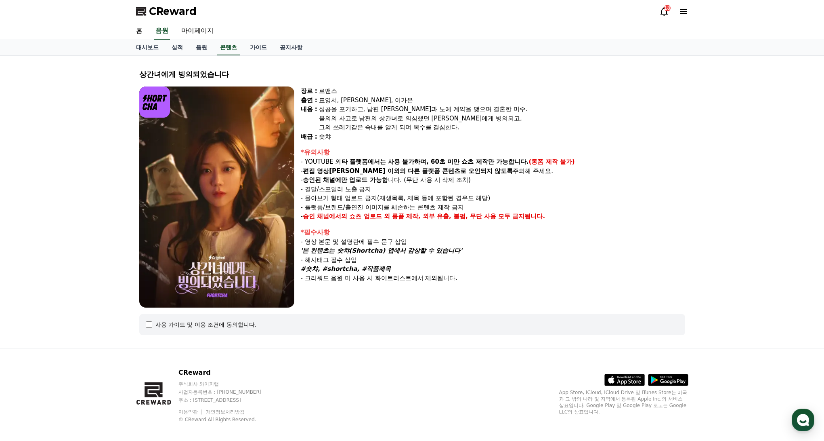
click at [340, 99] on div "장르 : 로맨스 출연 : 표영서, [PERSON_NAME], [PERSON_NAME]은 [PERSON_NAME] : 성공을 포기하고, 남편 […" at bounding box center [493, 196] width 384 height 221
click at [339, 99] on div "표영서, [PERSON_NAME], 이가은" at bounding box center [502, 100] width 366 height 9
drag, startPoint x: 449, startPoint y: 291, endPoint x: 434, endPoint y: 92, distance: 200.0
click at [434, 92] on div "장르 : 로맨스 출연 : 표영서, [PERSON_NAME], [PERSON_NAME]은 [PERSON_NAME] : 성공을 포기하고, 남편 […" at bounding box center [493, 196] width 384 height 221
click at [434, 92] on div "로맨스" at bounding box center [502, 90] width 366 height 9
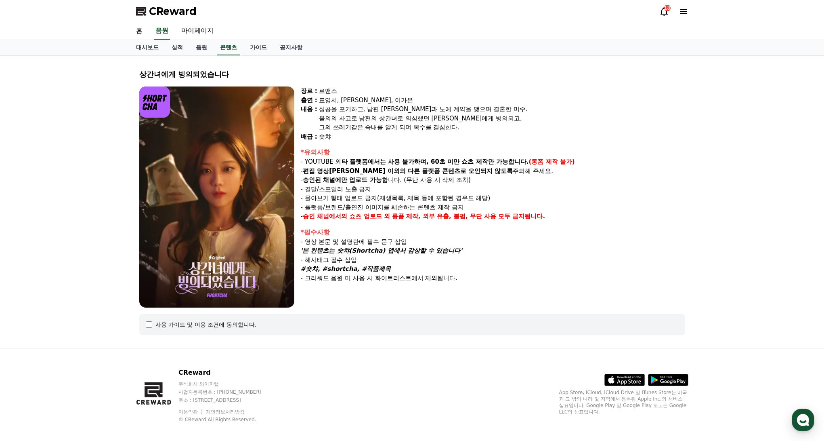
click at [146, 327] on div "사용 가이드 및 이용 조건에 동의합니다." at bounding box center [412, 324] width 533 height 8
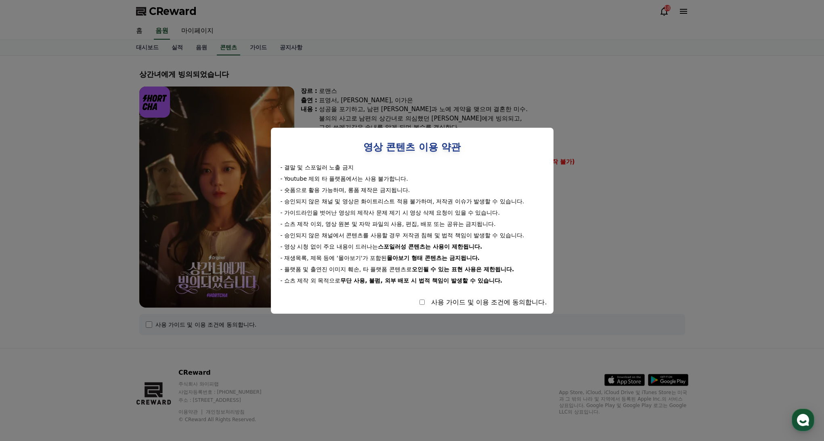
click at [441, 302] on div "사용 가이드 및 이용 조건에 동의합니다." at bounding box center [412, 302] width 270 height 10
click at [441, 303] on div "사용 가이드 및 이용 조건에 동의합니다." at bounding box center [412, 302] width 270 height 10
select select
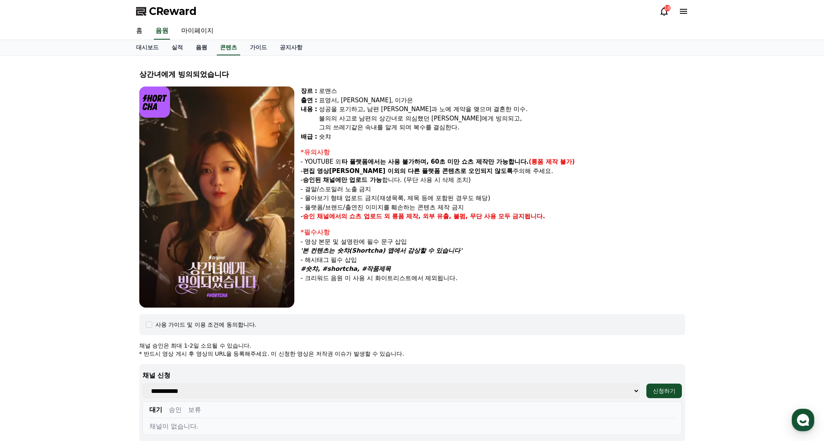
click at [196, 44] on link "음원" at bounding box center [201, 47] width 24 height 15
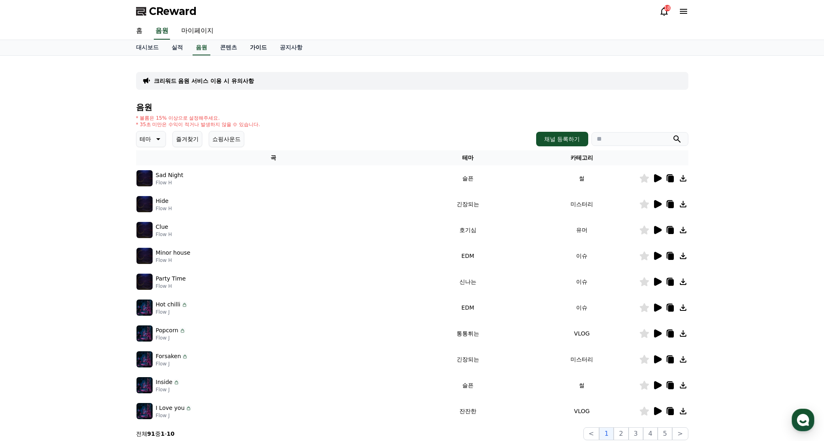
click at [246, 48] on link "가이드" at bounding box center [258, 47] width 30 height 15
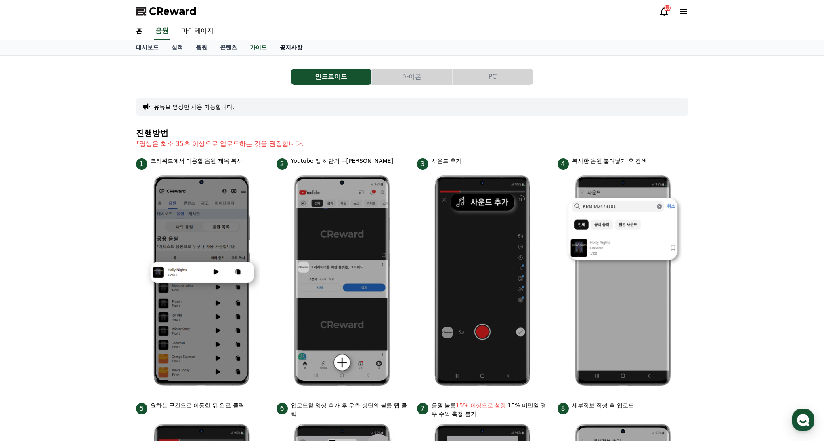
click at [273, 51] on link "공지사항" at bounding box center [291, 47] width 36 height 15
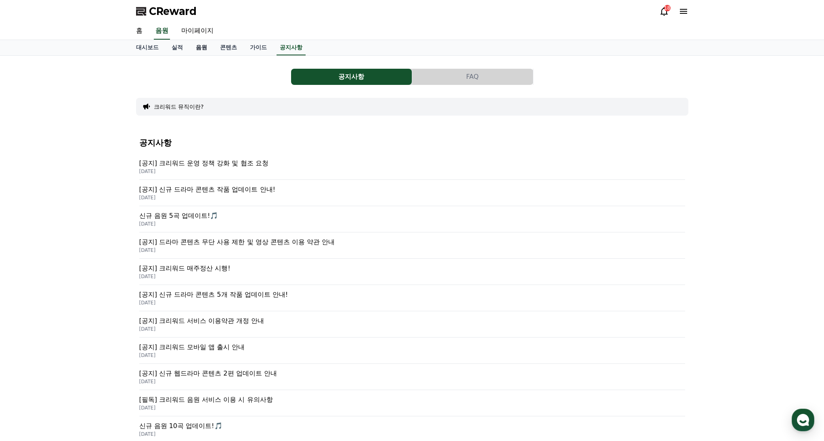
click at [199, 49] on link "음원" at bounding box center [201, 47] width 24 height 15
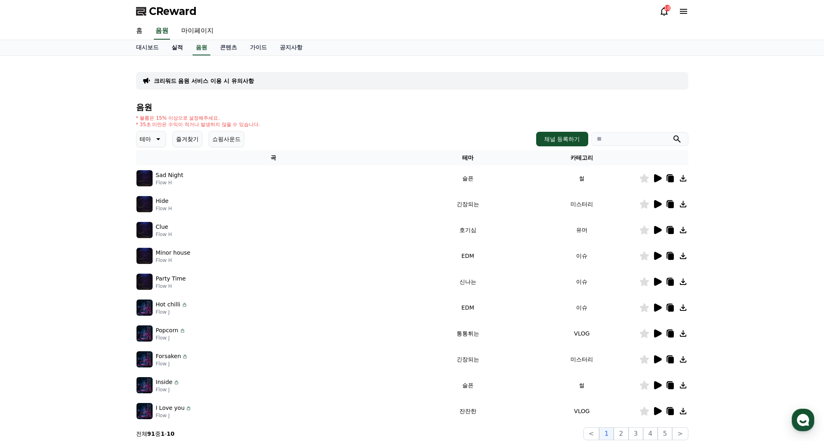
click at [176, 51] on link "실적" at bounding box center [177, 47] width 24 height 15
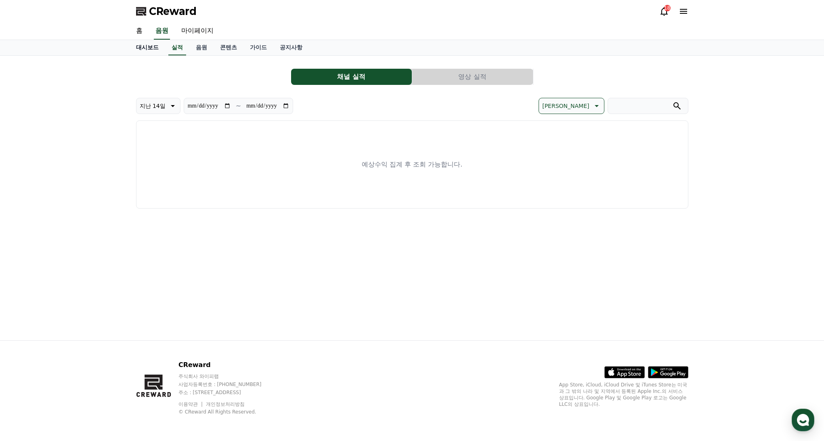
click at [143, 44] on link "대시보드" at bounding box center [148, 47] width 36 height 15
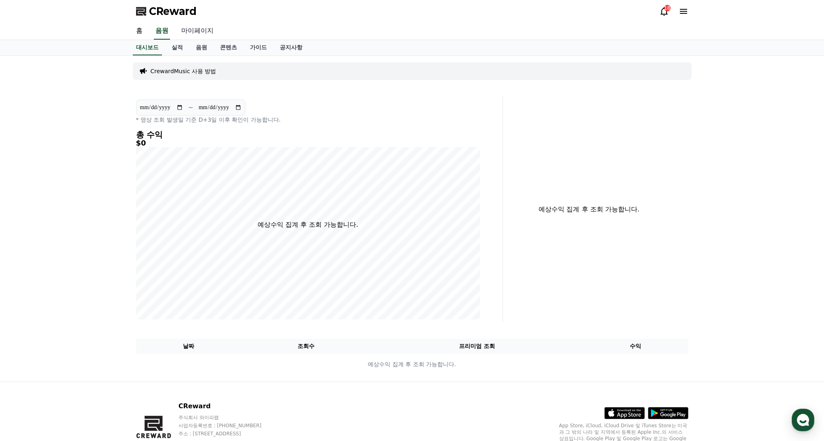
click at [195, 36] on link "마이페이지" at bounding box center [197, 31] width 45 height 17
select select "**********"
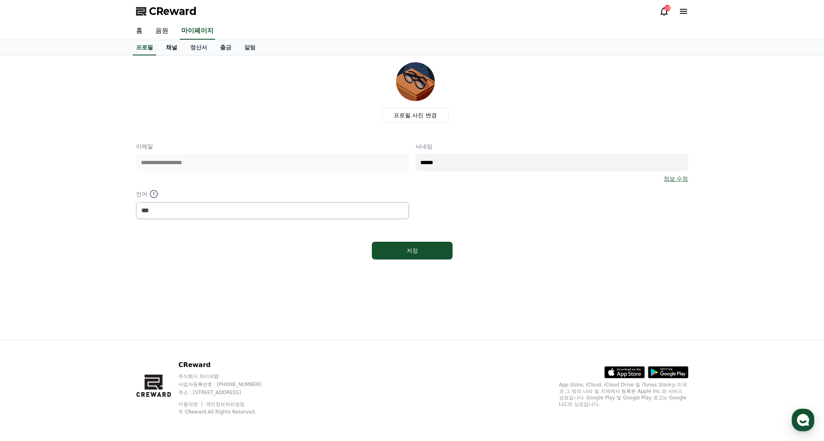
click at [162, 50] on link "채널" at bounding box center [171, 47] width 24 height 15
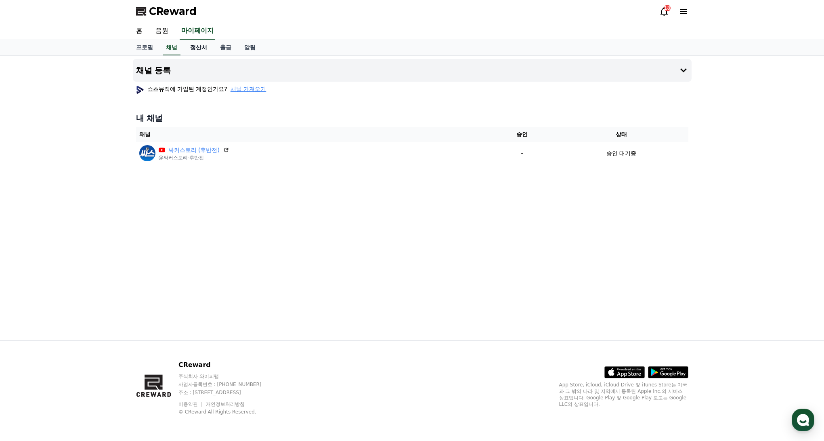
click at [189, 49] on link "정산서" at bounding box center [199, 47] width 30 height 15
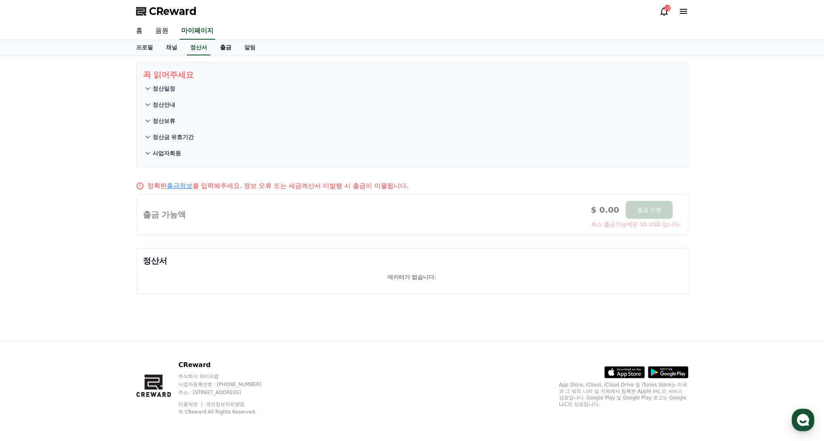
click at [216, 48] on link "출금" at bounding box center [226, 47] width 24 height 15
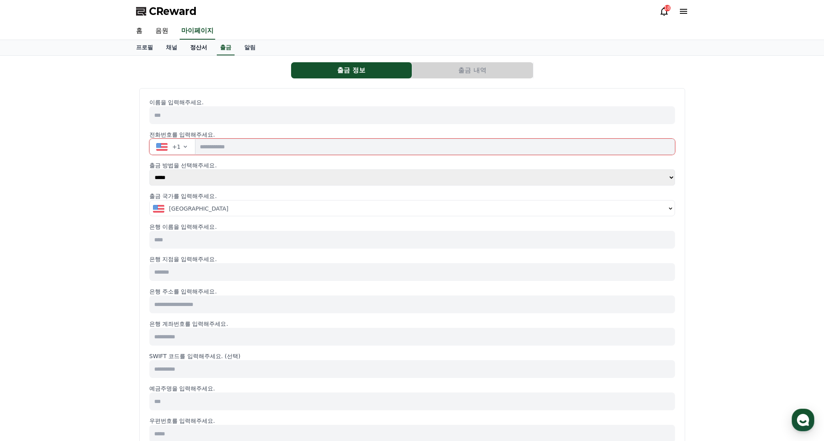
click at [195, 48] on link "정산서" at bounding box center [199, 47] width 30 height 15
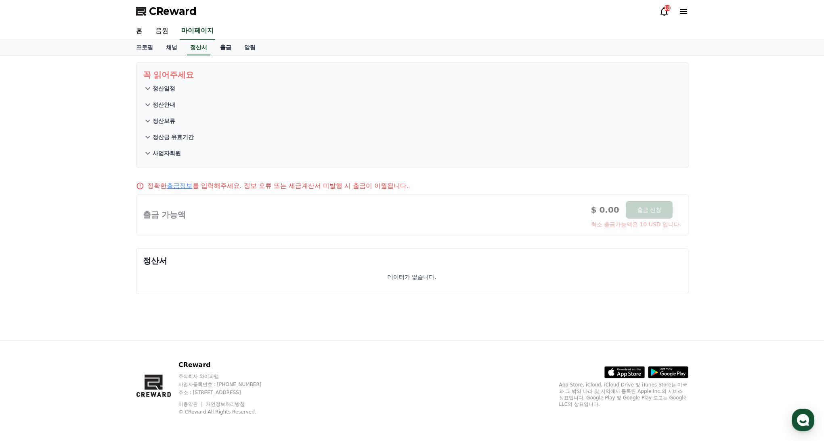
click at [216, 45] on link "출금" at bounding box center [226, 47] width 24 height 15
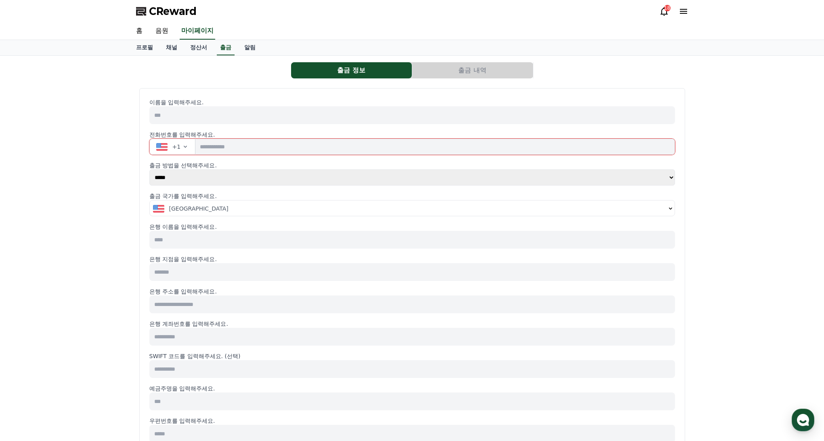
click at [445, 79] on div "출금 정보 출금 내역 이름을 입력해주세요. 전화번호를 입력해주세요. +1 출금 방법을 선택해주세요. ***** *** 출금 국가를 입력해주세요…" at bounding box center [412, 362] width 559 height 607
click at [452, 65] on button "출금 내역" at bounding box center [472, 70] width 121 height 16
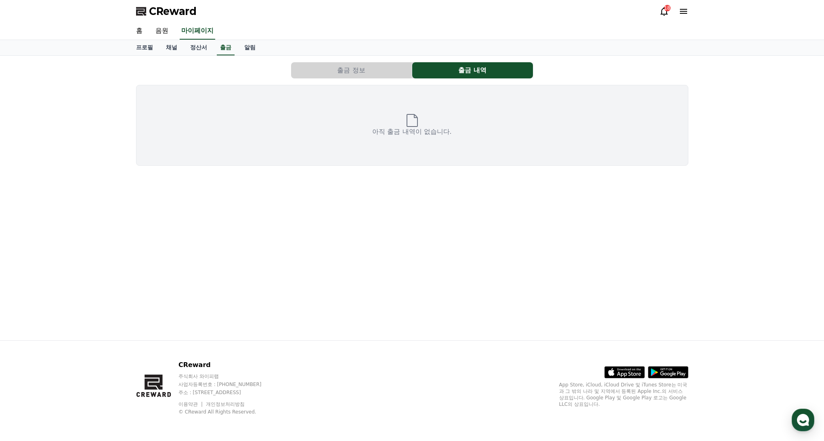
click at [376, 71] on button "출금 정보" at bounding box center [351, 70] width 121 height 16
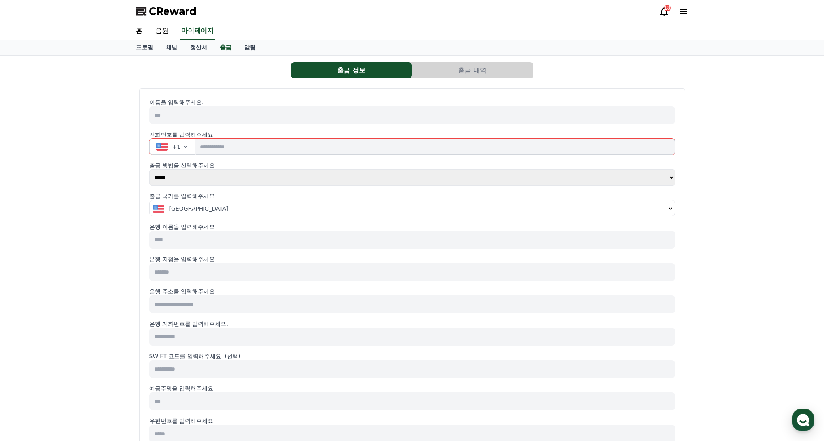
click at [180, 115] on input at bounding box center [412, 115] width 526 height 18
click at [186, 147] on icon "button" at bounding box center [185, 146] width 6 height 6
click at [241, 123] on input at bounding box center [412, 115] width 526 height 18
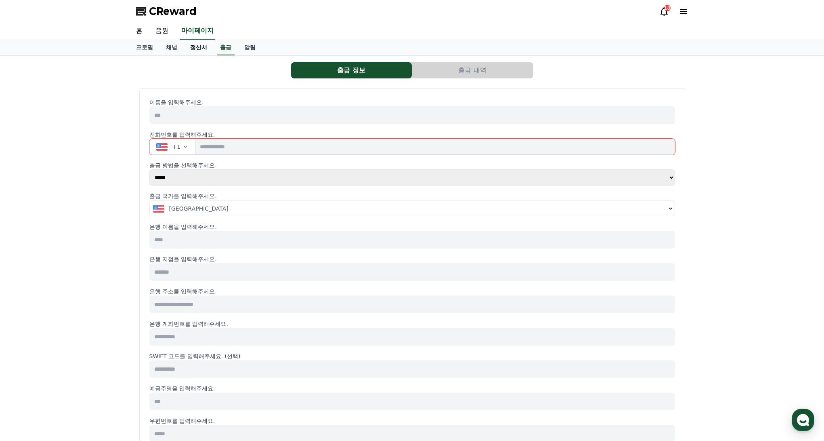
click at [195, 50] on link "정산서" at bounding box center [199, 47] width 30 height 15
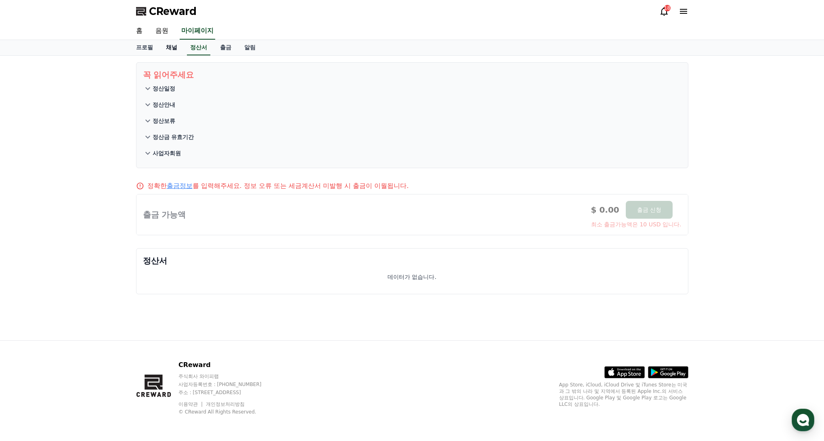
click at [162, 45] on link "채널" at bounding box center [171, 47] width 24 height 15
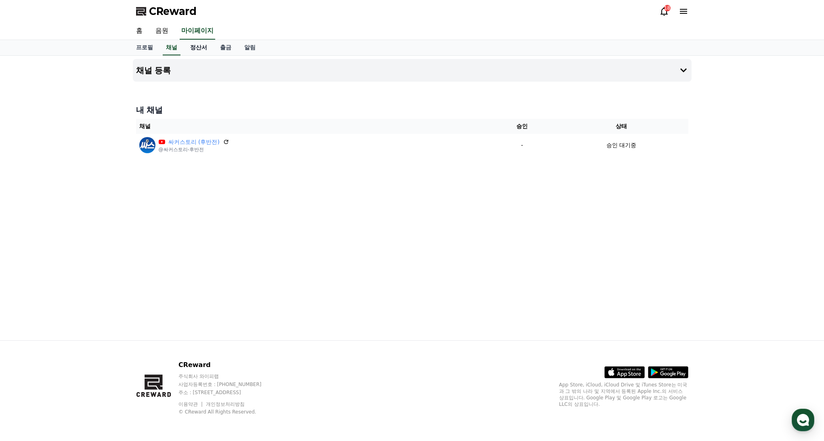
click at [187, 47] on link "정산서" at bounding box center [199, 47] width 30 height 15
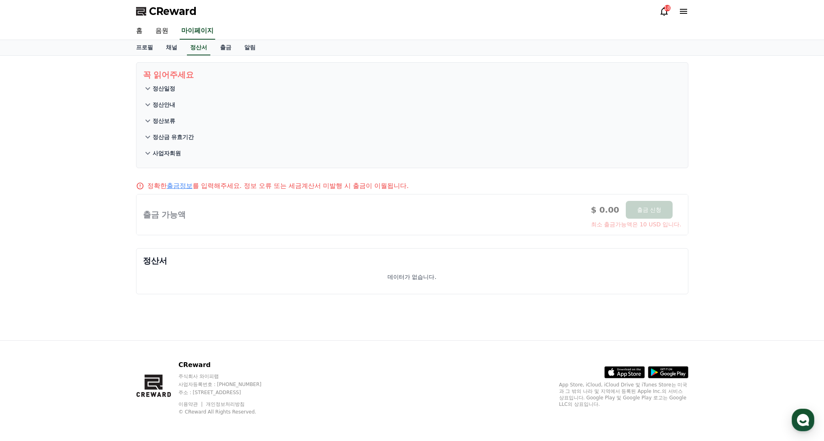
click at [167, 87] on p "정산일정" at bounding box center [164, 88] width 23 height 8
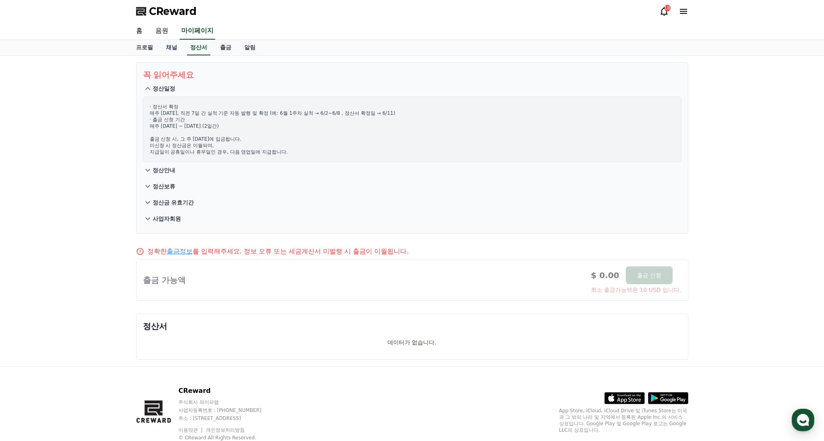
click at [167, 87] on p "정산일정" at bounding box center [164, 88] width 23 height 8
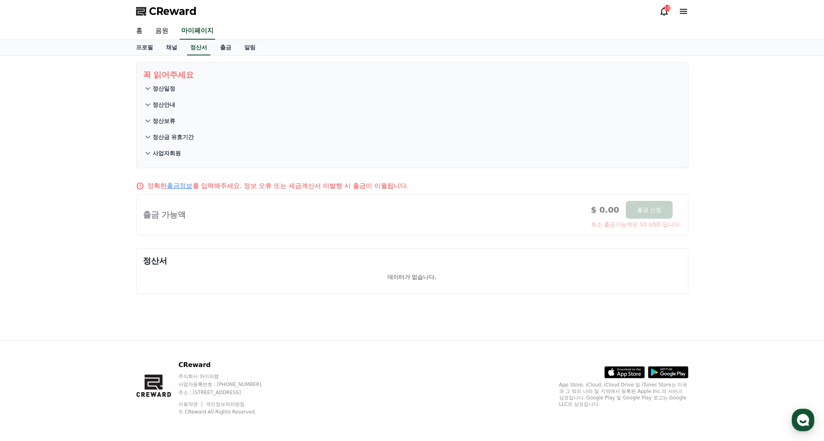
click at [169, 103] on p "정산안내" at bounding box center [164, 105] width 23 height 8
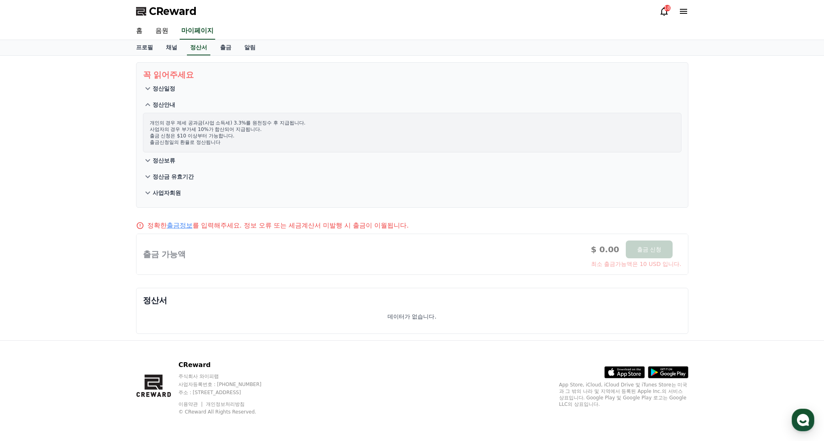
click at [169, 103] on p "정산안내" at bounding box center [164, 105] width 23 height 8
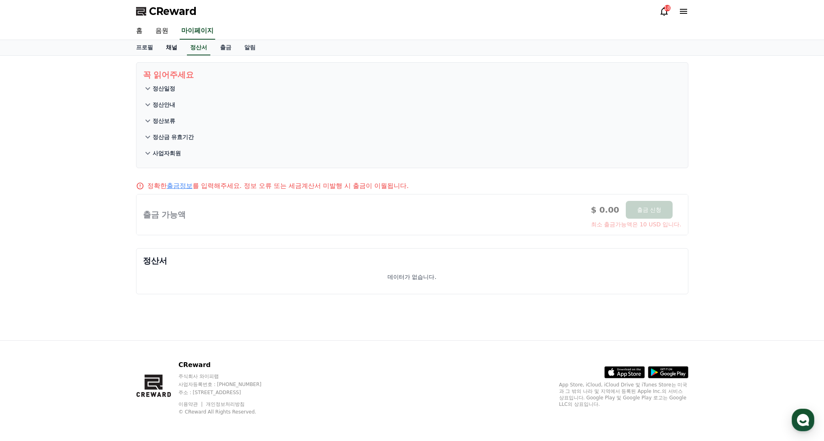
click at [164, 52] on link "채널" at bounding box center [171, 47] width 24 height 15
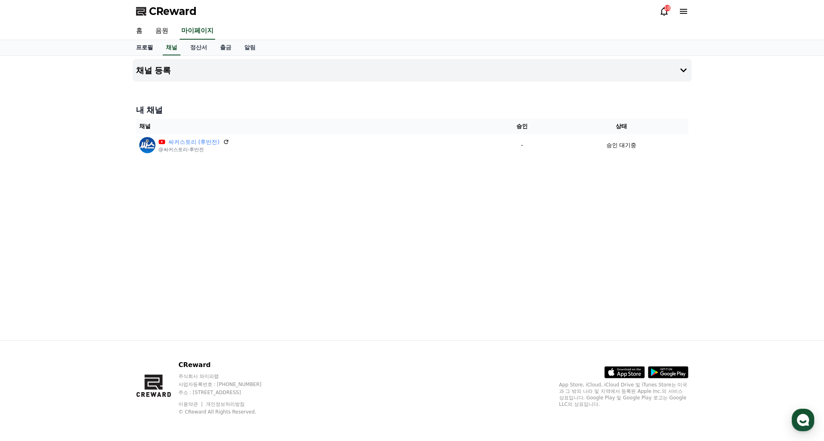
click at [135, 45] on link "프로필" at bounding box center [145, 47] width 30 height 15
select select "**********"
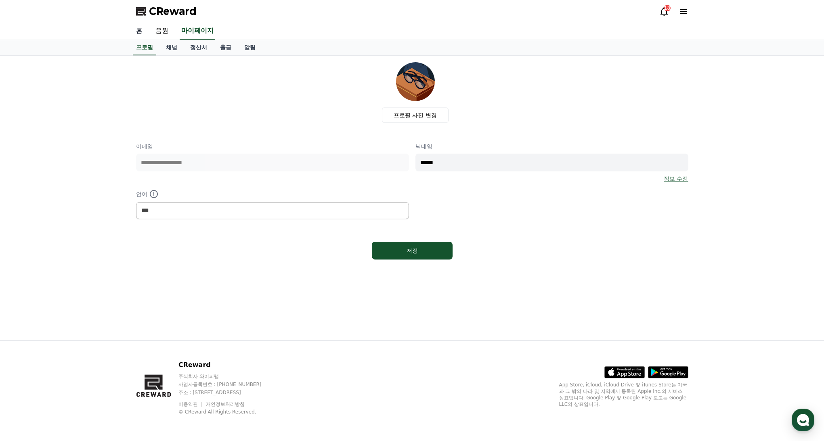
click at [136, 30] on link "홈" at bounding box center [139, 31] width 19 height 17
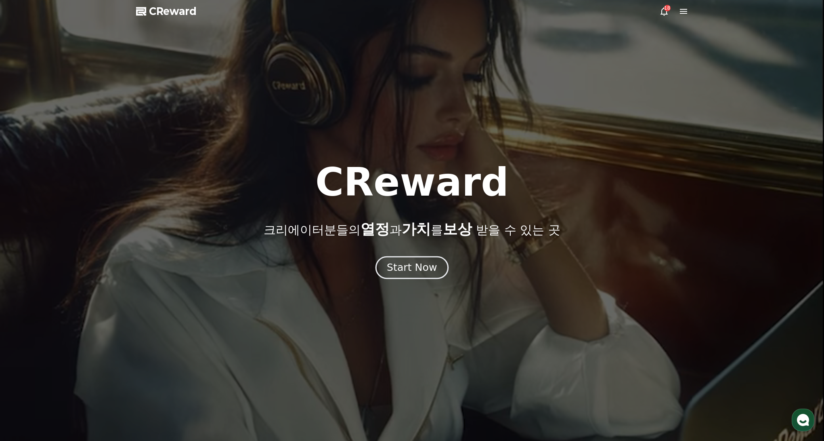
click at [384, 264] on button "Start Now" at bounding box center [412, 267] width 73 height 23
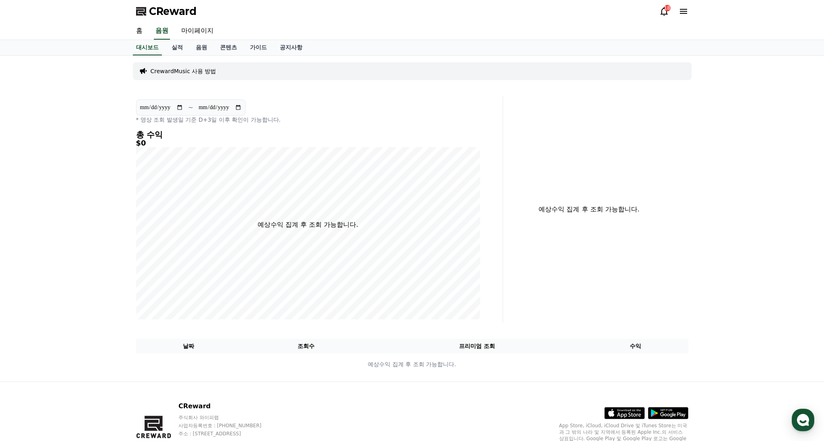
click at [188, 74] on p "CrewardMusic 사용 방법" at bounding box center [184, 71] width 66 height 8
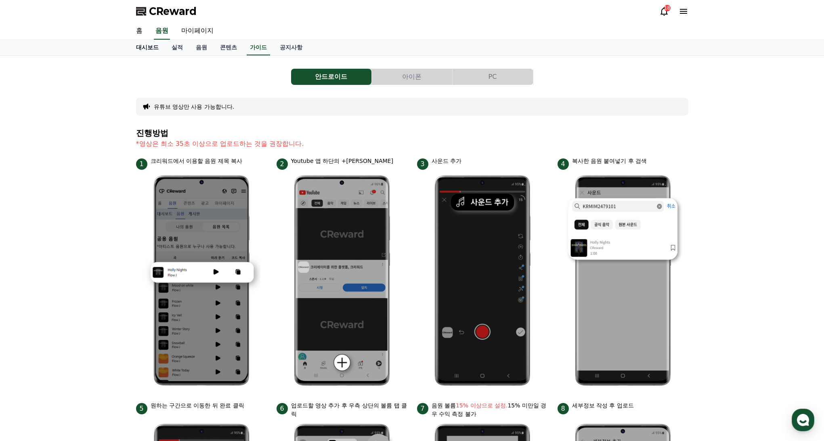
click at [152, 46] on link "대시보드" at bounding box center [148, 47] width 36 height 15
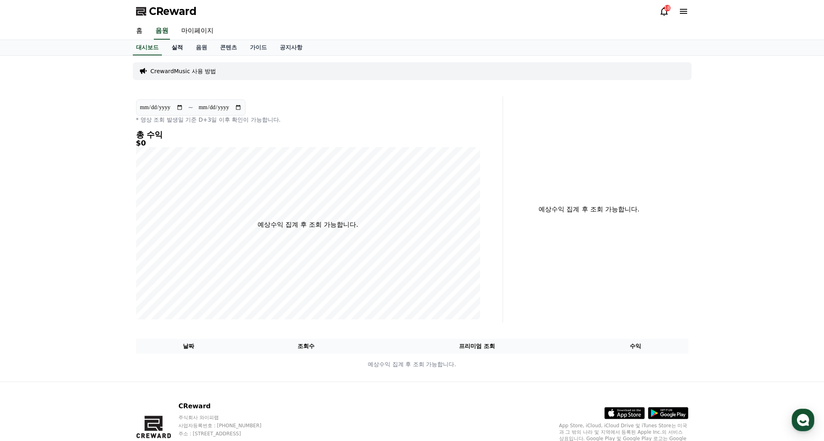
click at [174, 48] on link "실적" at bounding box center [177, 47] width 24 height 15
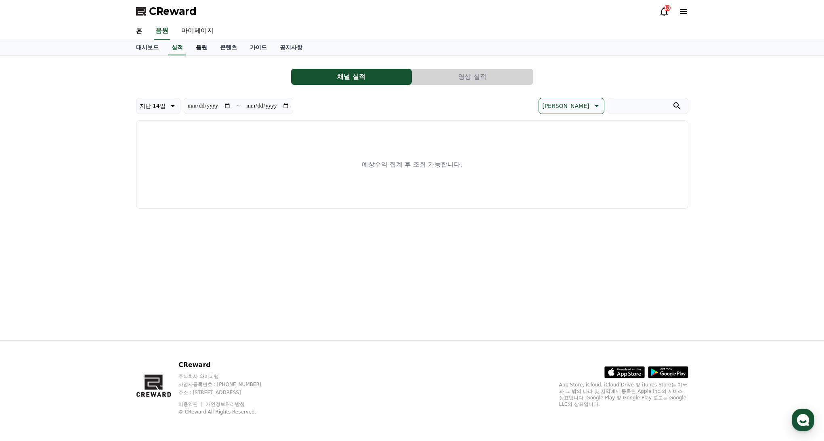
click at [205, 48] on link "음원" at bounding box center [201, 47] width 24 height 15
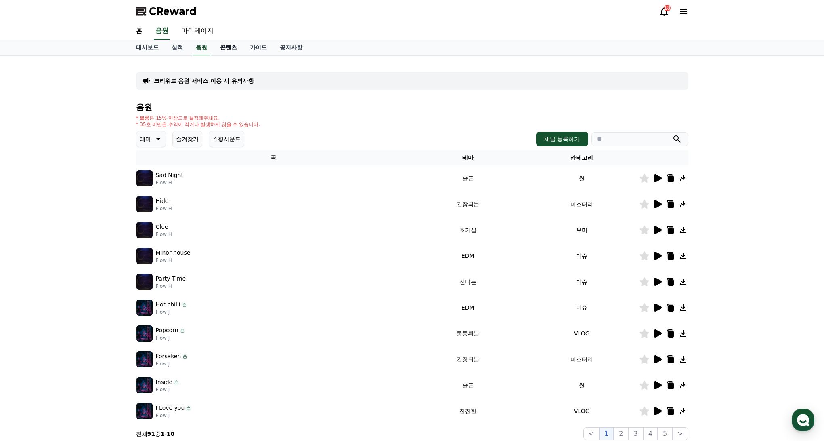
click at [222, 48] on link "콘텐츠" at bounding box center [229, 47] width 30 height 15
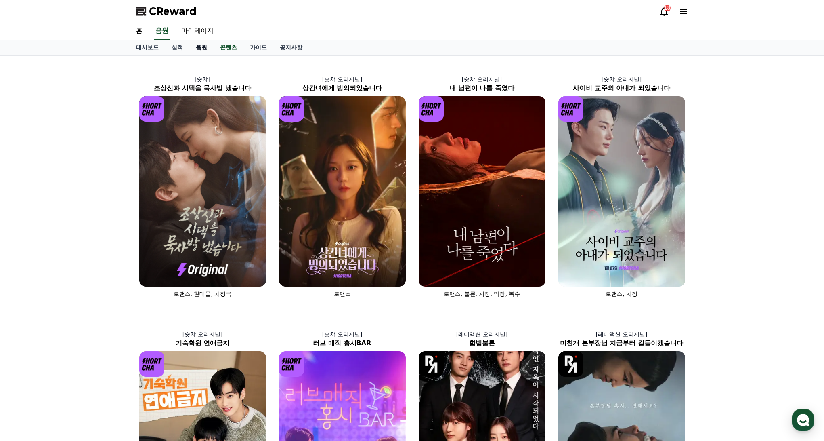
click at [191, 47] on link "음원" at bounding box center [201, 47] width 24 height 15
